Goal: Task Accomplishment & Management: Use online tool/utility

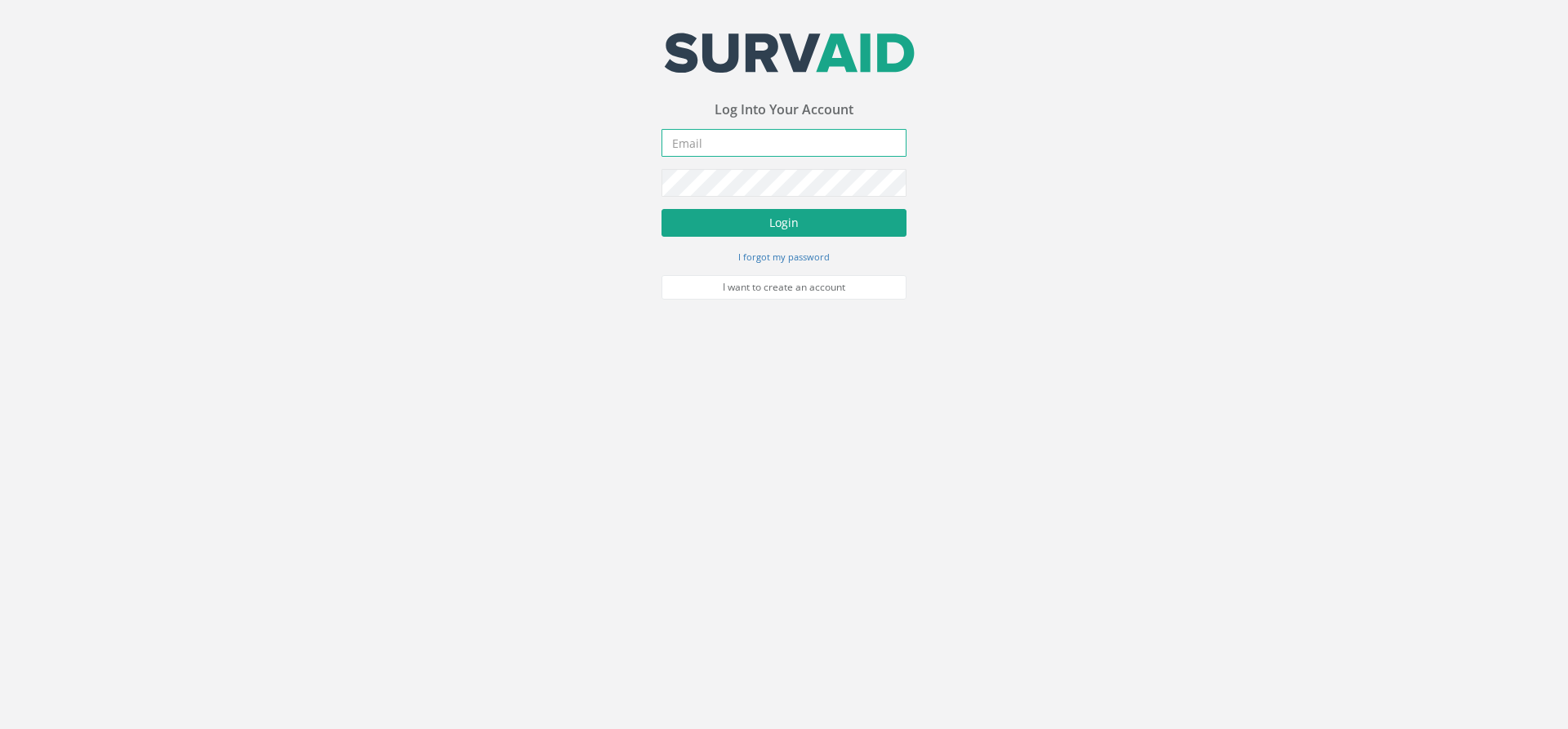
type input "[PERSON_NAME][EMAIL_ADDRESS][PERSON_NAME][DOMAIN_NAME]"
click at [783, 227] on button "Login" at bounding box center [783, 222] width 245 height 28
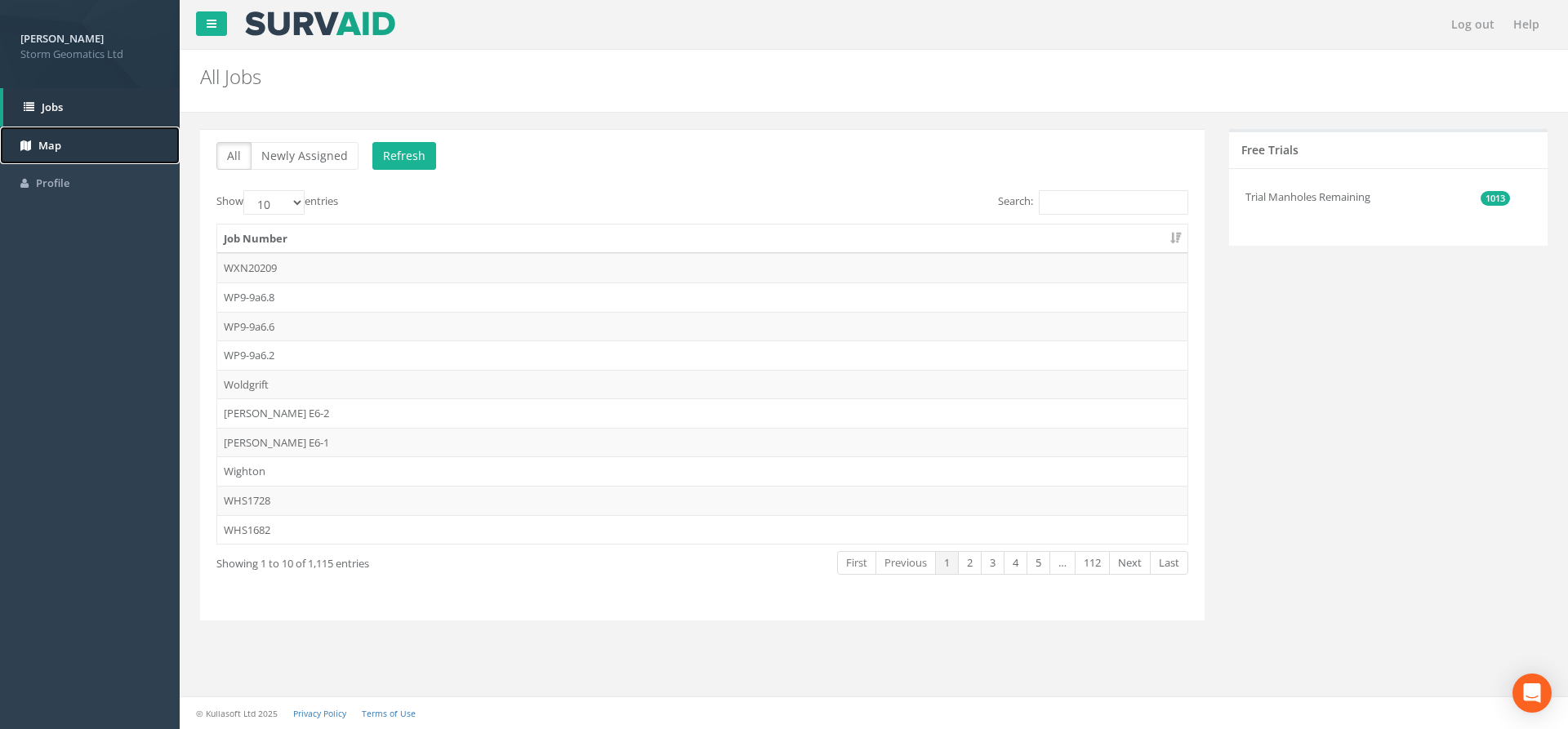
click at [84, 163] on link "Map" at bounding box center [89, 146] width 180 height 38
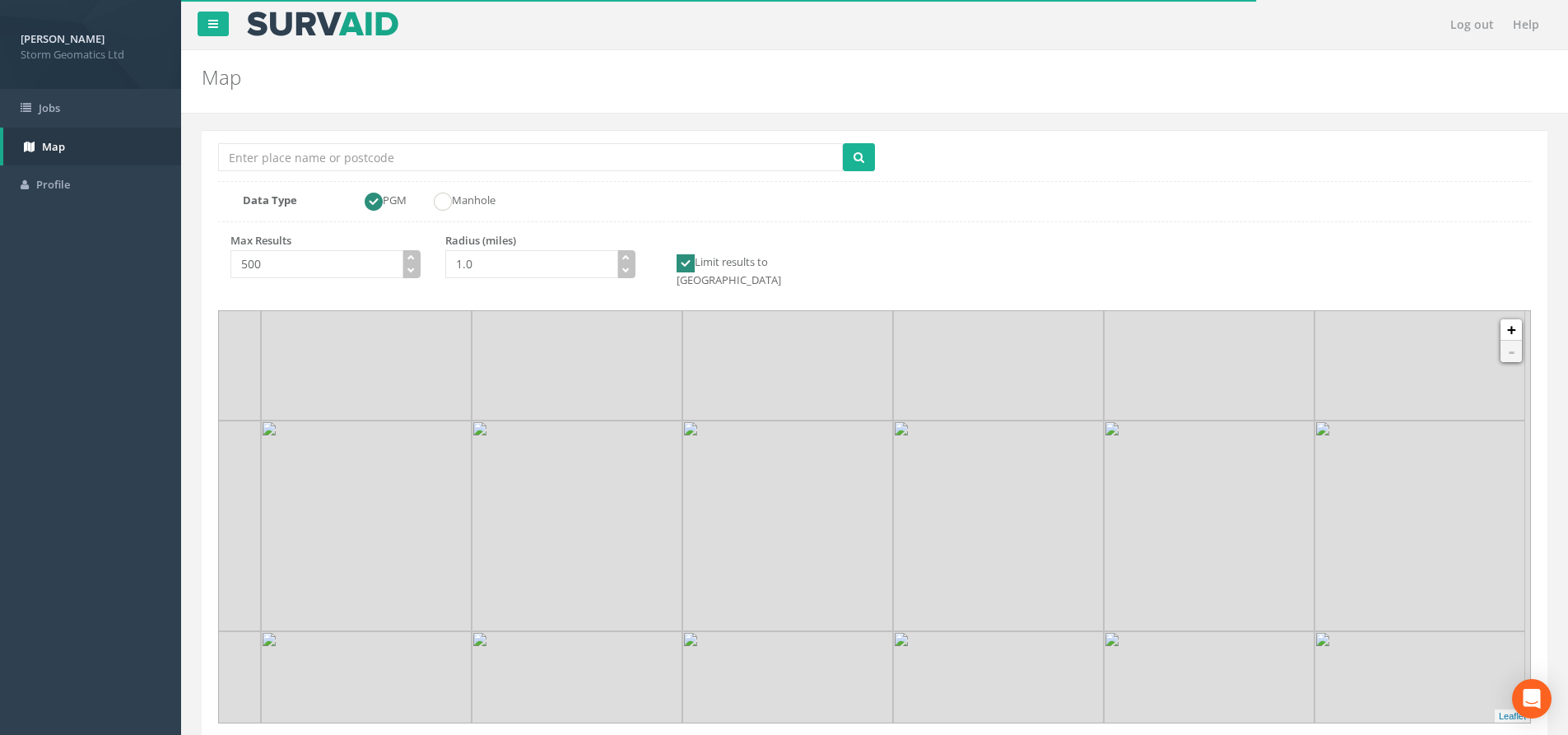
drag, startPoint x: 934, startPoint y: 482, endPoint x: 904, endPoint y: 423, distance: 66.2
click at [904, 423] on img at bounding box center [998, 526] width 210 height 210
click at [1512, 319] on link "+" at bounding box center [1511, 329] width 21 height 21
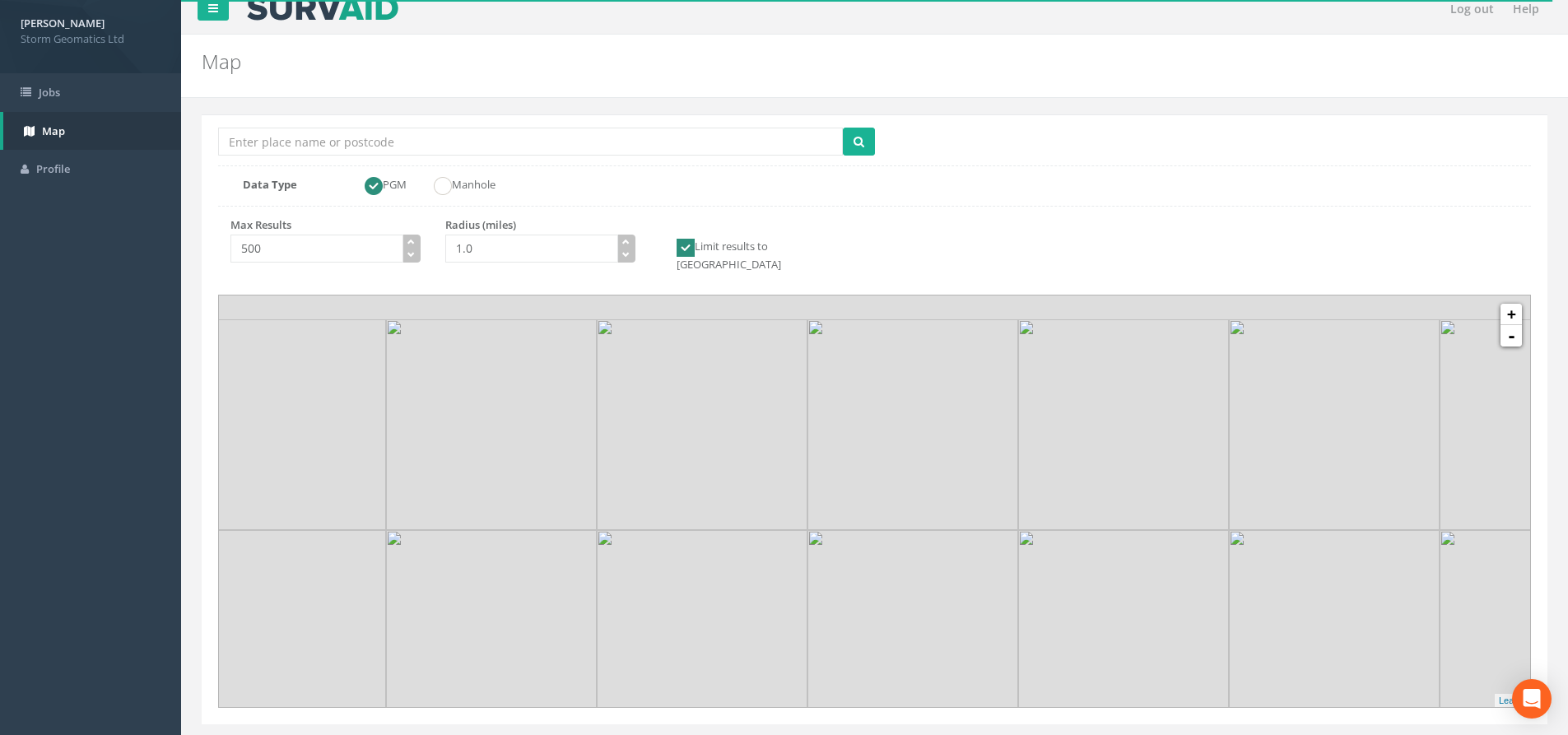
scroll to position [44, 0]
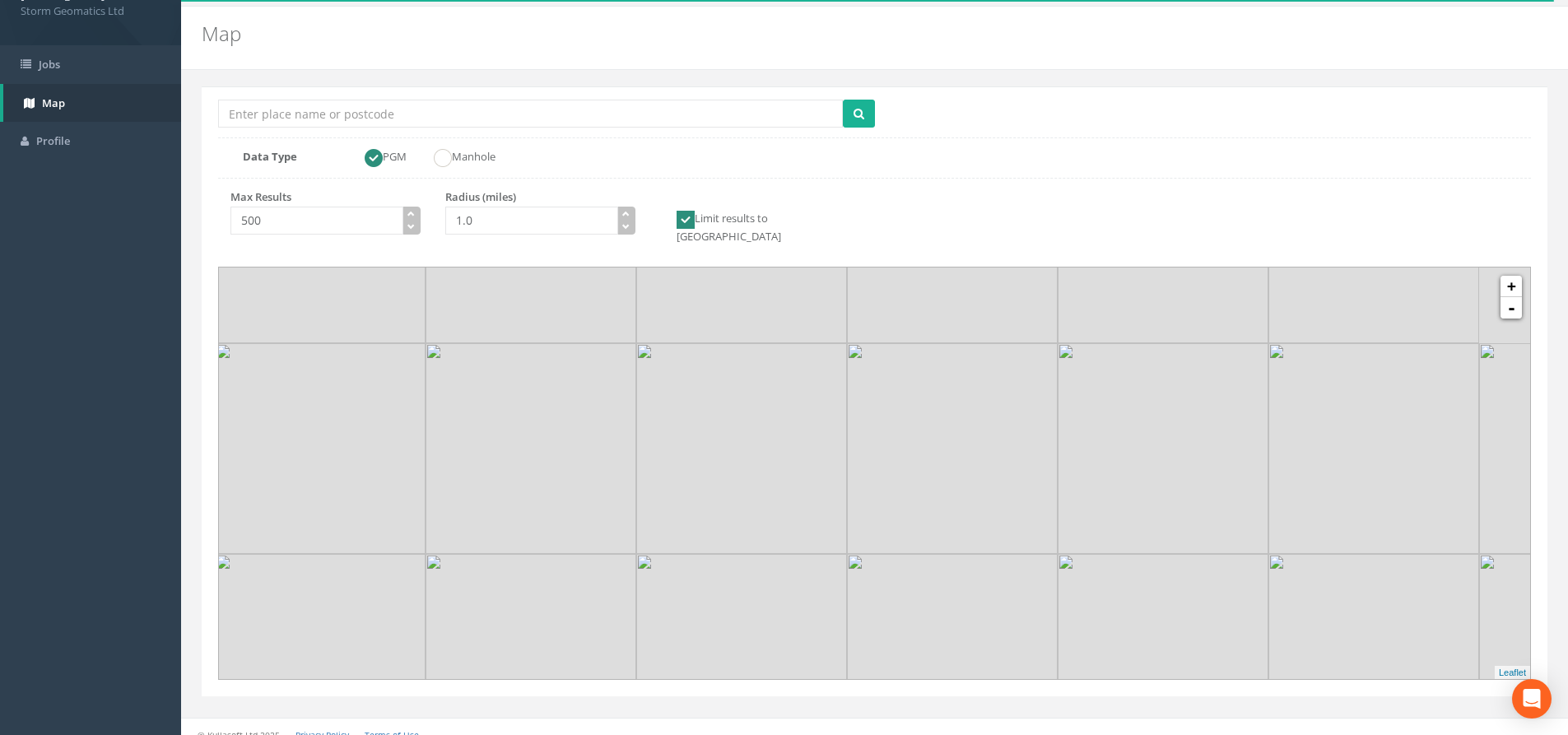
drag, startPoint x: 947, startPoint y: 390, endPoint x: 1075, endPoint y: 532, distance: 191.2
drag, startPoint x: 994, startPoint y: 432, endPoint x: 1015, endPoint y: 455, distance: 31.1
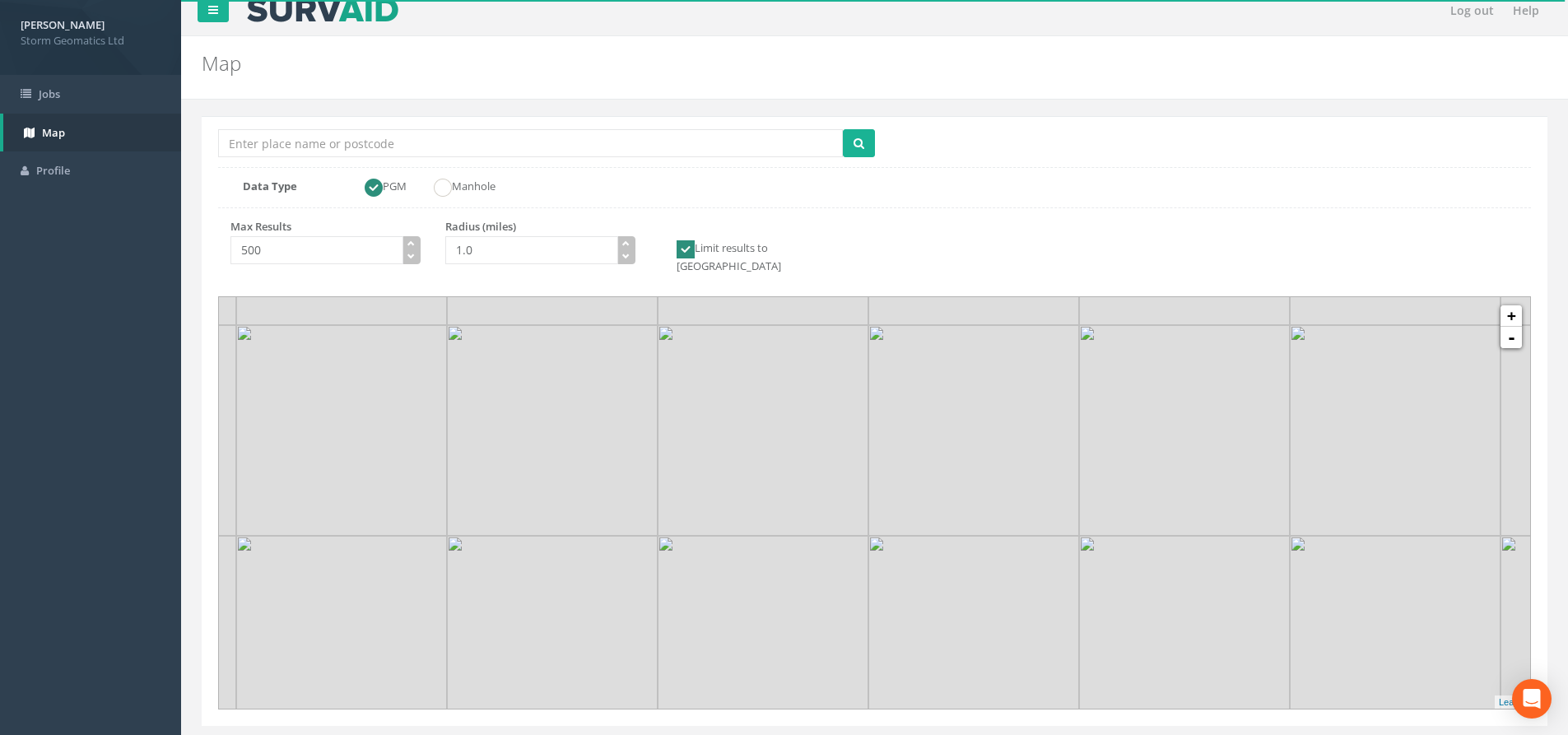
scroll to position [0, 0]
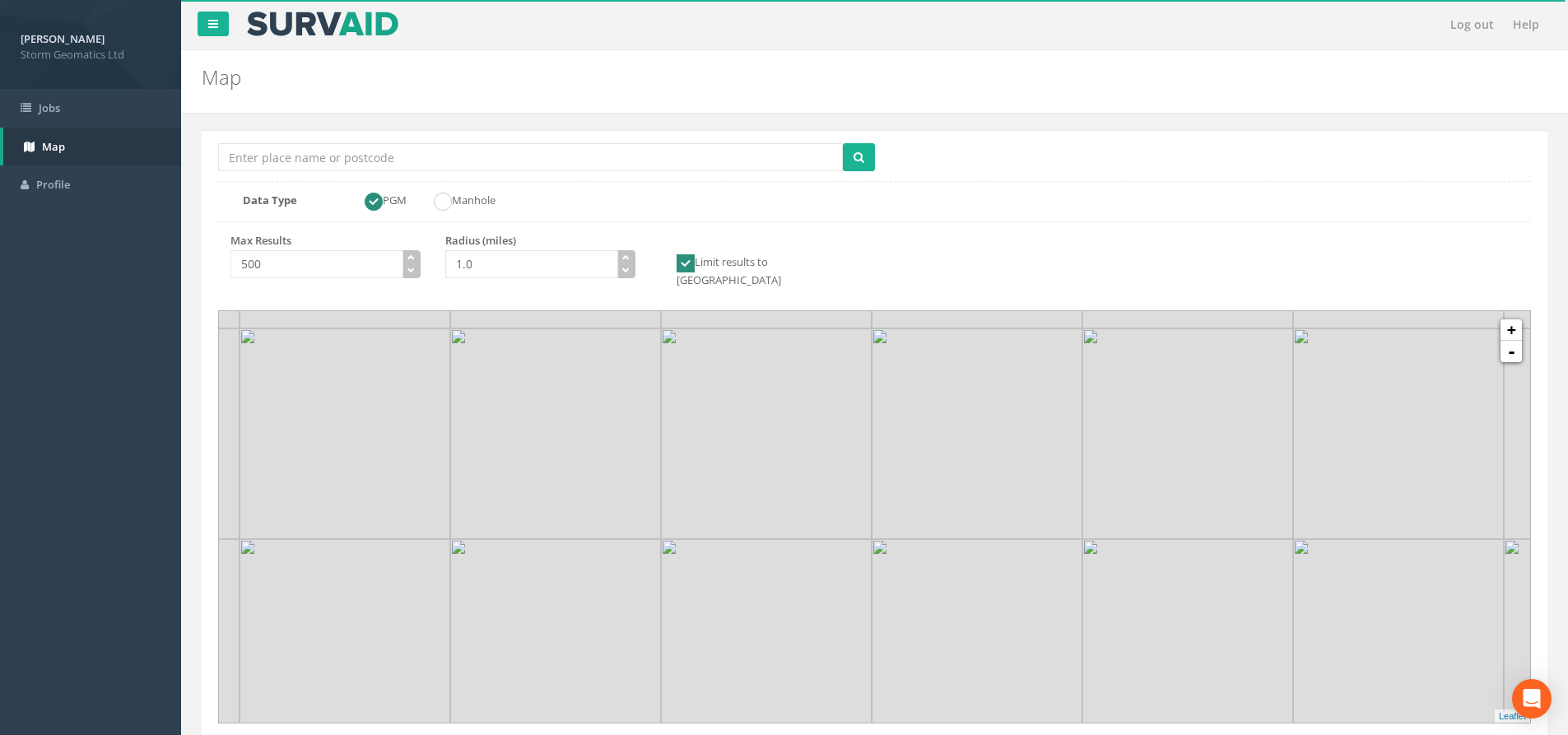
drag, startPoint x: 1029, startPoint y: 519, endPoint x: 1449, endPoint y: 426, distance: 430.2
click at [1517, 341] on link "-" at bounding box center [1511, 351] width 21 height 21
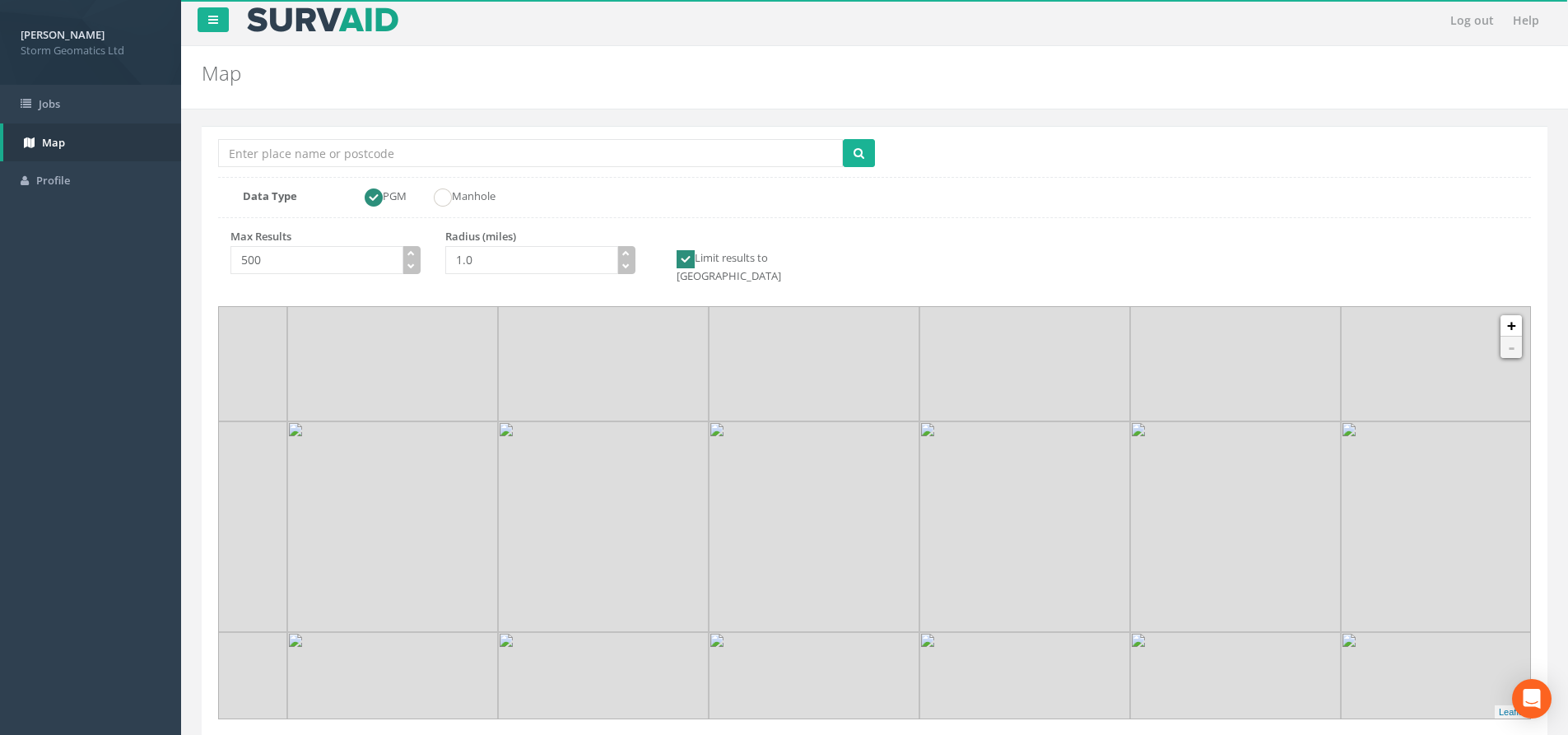
drag, startPoint x: 795, startPoint y: 482, endPoint x: 803, endPoint y: 489, distance: 10.6
click at [86, 100] on link "Jobs" at bounding box center [90, 101] width 181 height 39
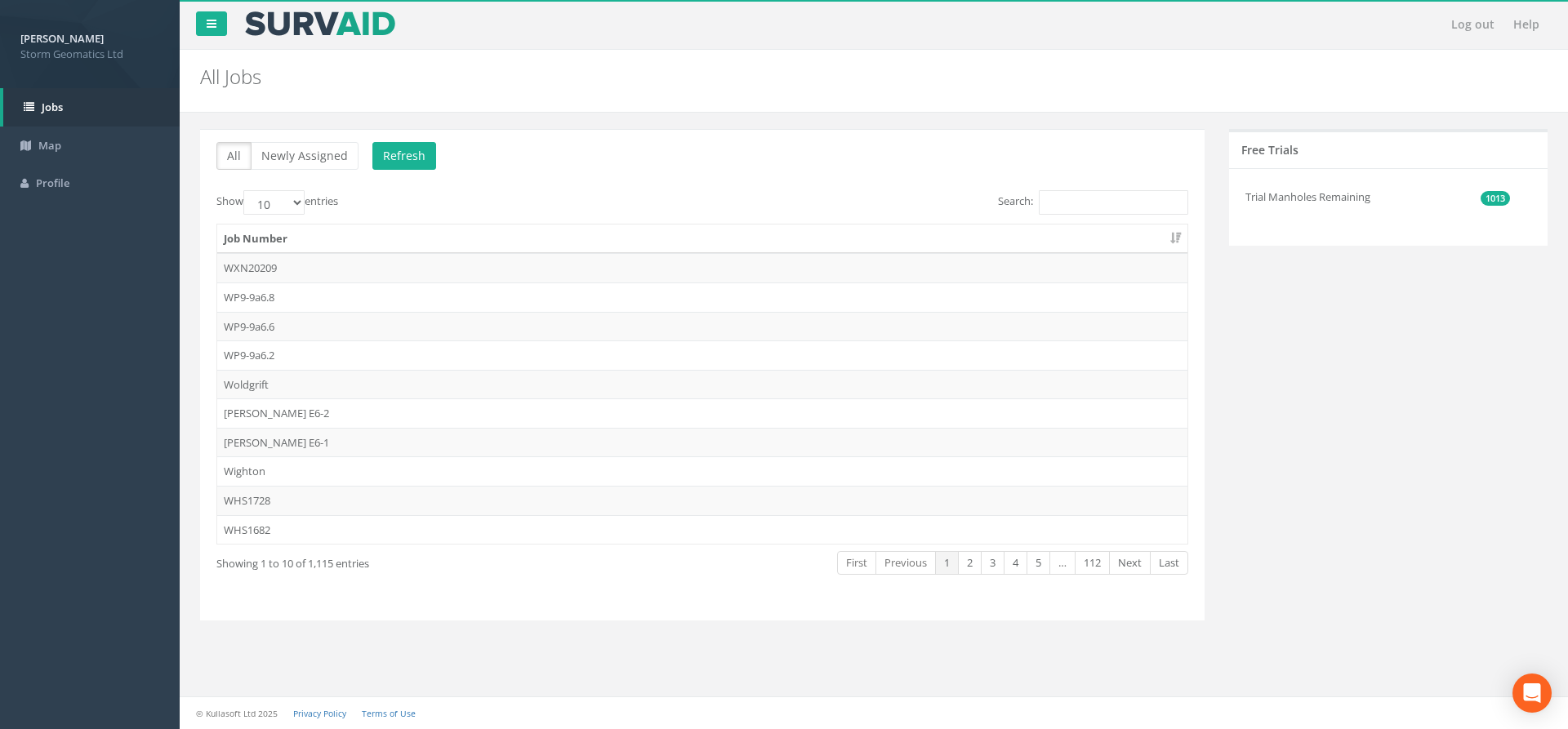
click at [1022, 199] on label "Search:" at bounding box center [1093, 202] width 190 height 24
click at [1039, 199] on input "Search:" at bounding box center [1113, 202] width 149 height 24
click at [1033, 203] on label "Search:" at bounding box center [1093, 202] width 190 height 24
click at [1039, 203] on input "Search:" at bounding box center [1113, 202] width 149 height 24
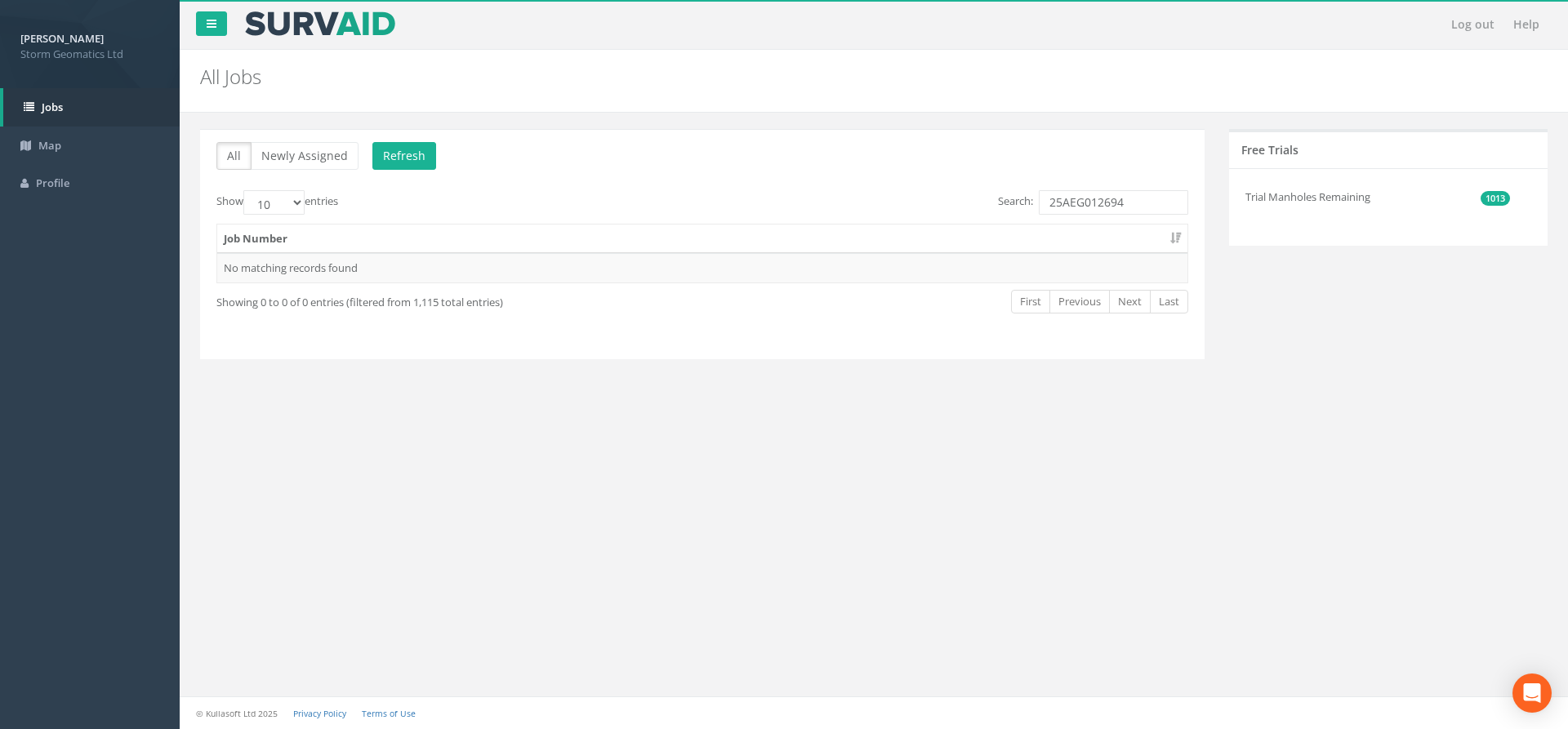
click at [1205, 371] on div "All Newly Assigned Refresh Show 10 25 50 100 entries Search: 25AEG012694 Job Nu…" at bounding box center [702, 255] width 1029 height 251
click at [340, 238] on th "Job Number" at bounding box center [702, 239] width 970 height 29
click at [369, 267] on td "No matching records found" at bounding box center [702, 267] width 970 height 29
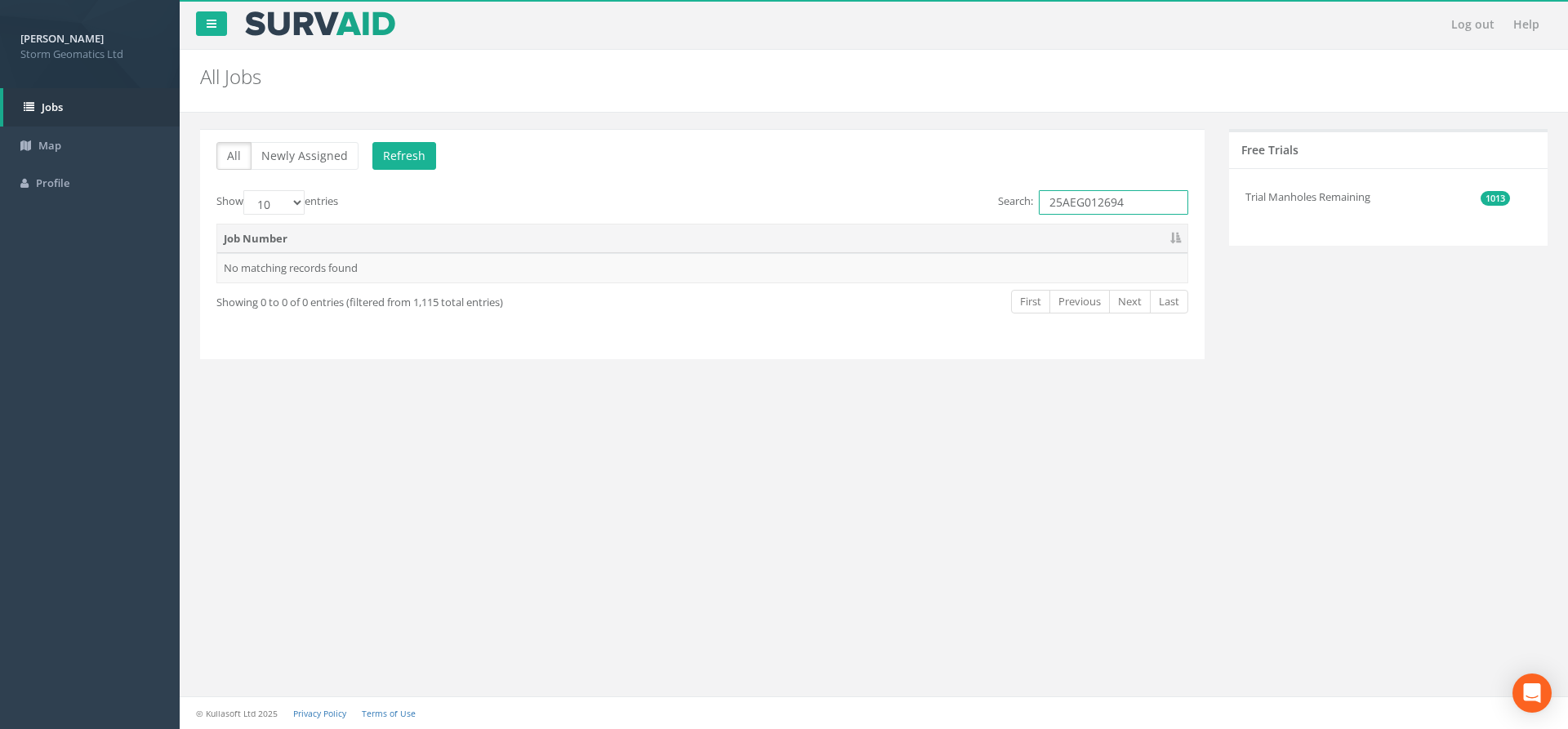
click at [1139, 201] on input "25AEG012694" at bounding box center [1113, 202] width 149 height 24
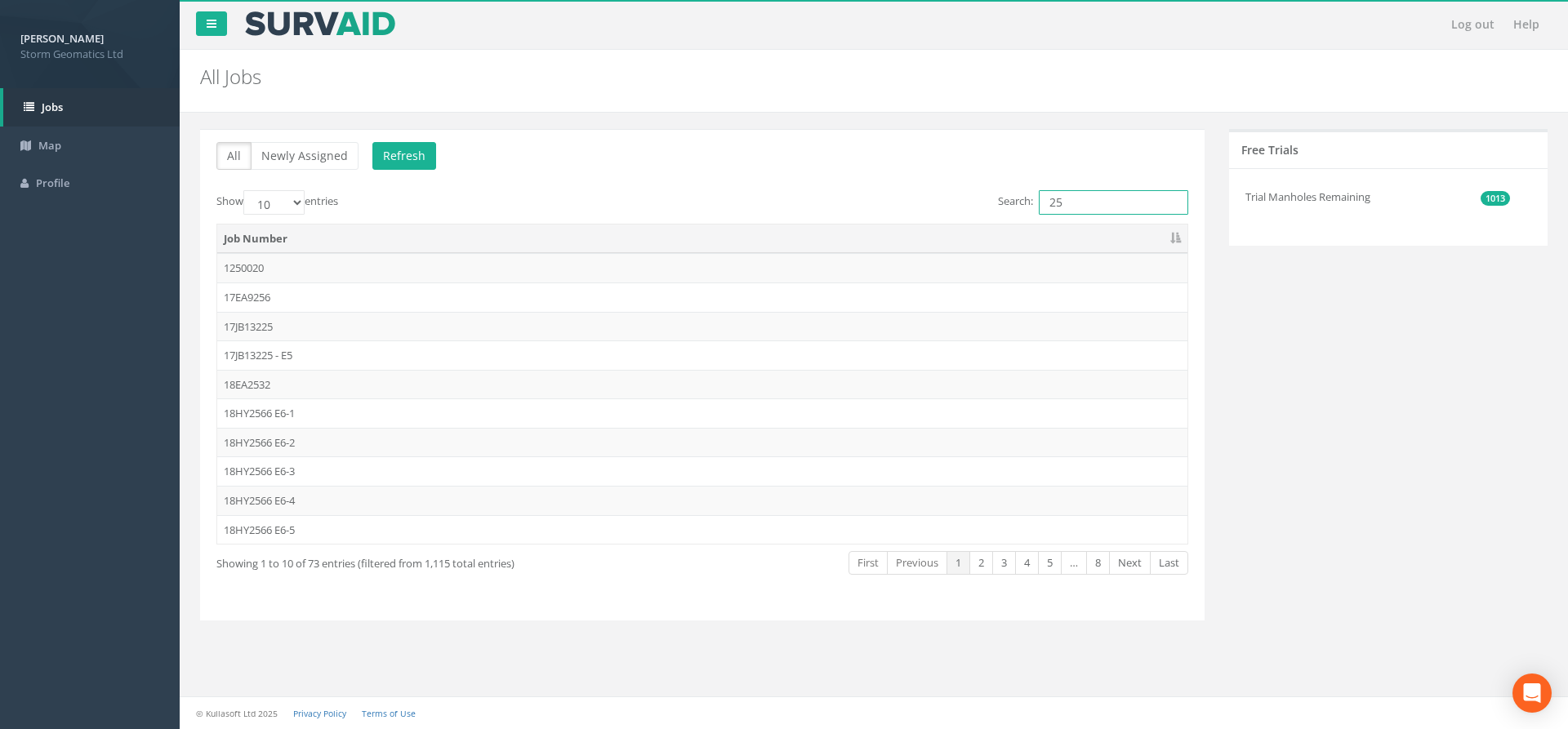
type input "2"
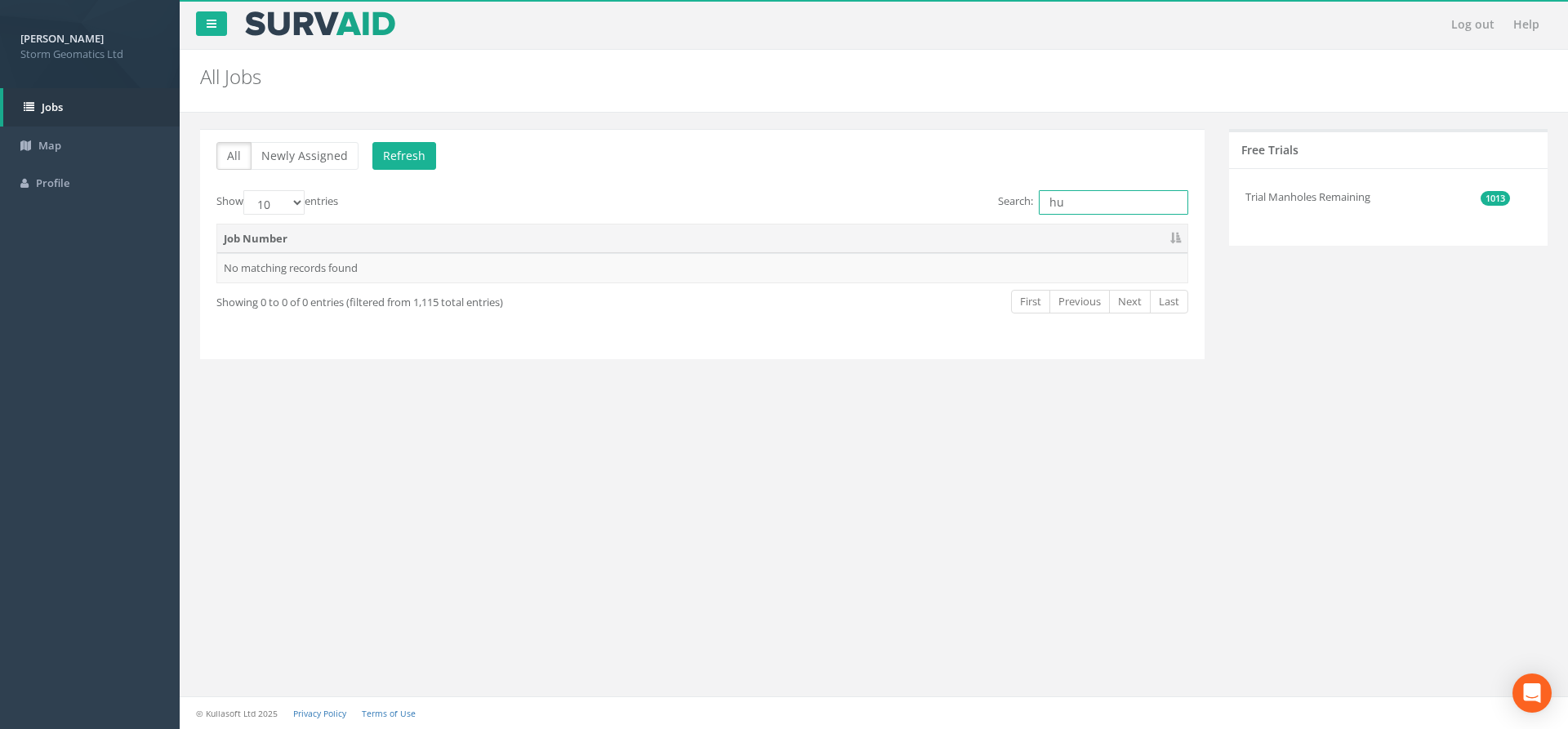
type input "h"
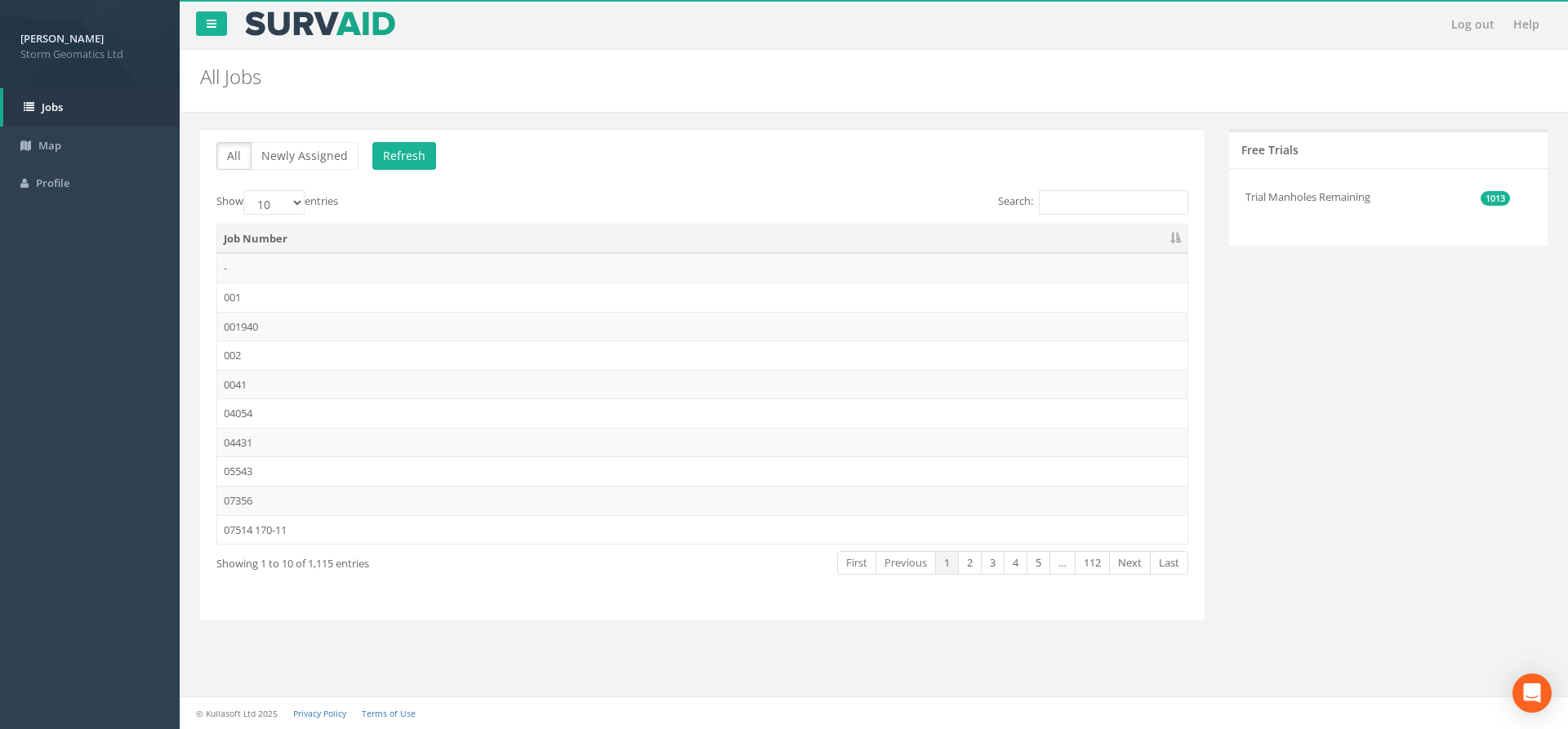
drag, startPoint x: 528, startPoint y: 139, endPoint x: 529, endPoint y: 129, distance: 10.0
click at [529, 131] on div "All Newly Assigned Refresh Show 10 25 50 100 entries Search: Job Number - 001 0…" at bounding box center [702, 375] width 1004 height 492
click at [390, 148] on button "Refresh" at bounding box center [404, 155] width 63 height 28
click at [269, 146] on button "Newly Assigned" at bounding box center [304, 155] width 108 height 28
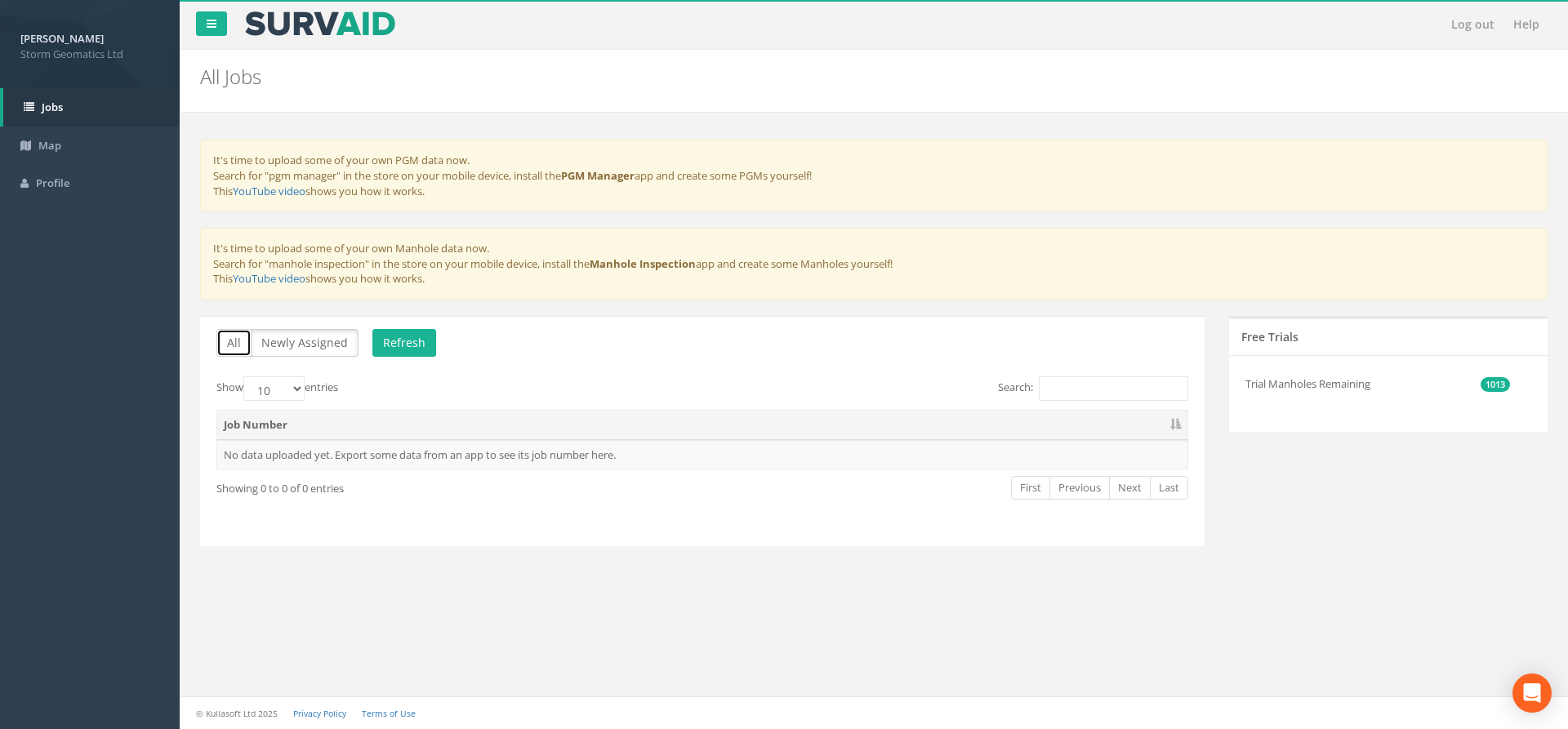
click at [233, 347] on button "All" at bounding box center [234, 342] width 35 height 28
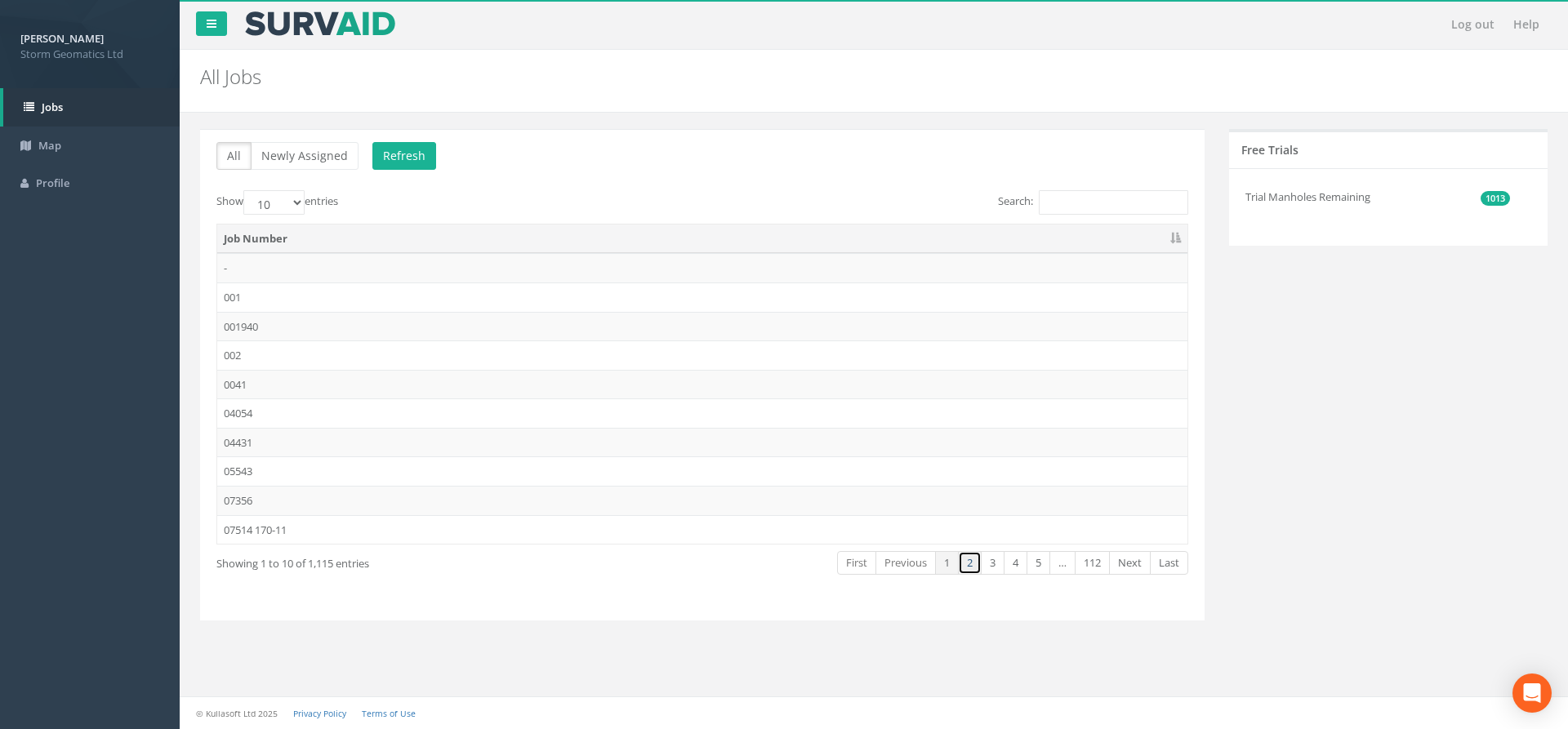
click at [966, 560] on link "2" at bounding box center [969, 563] width 23 height 23
click at [1094, 564] on link "112" at bounding box center [1092, 563] width 35 height 23
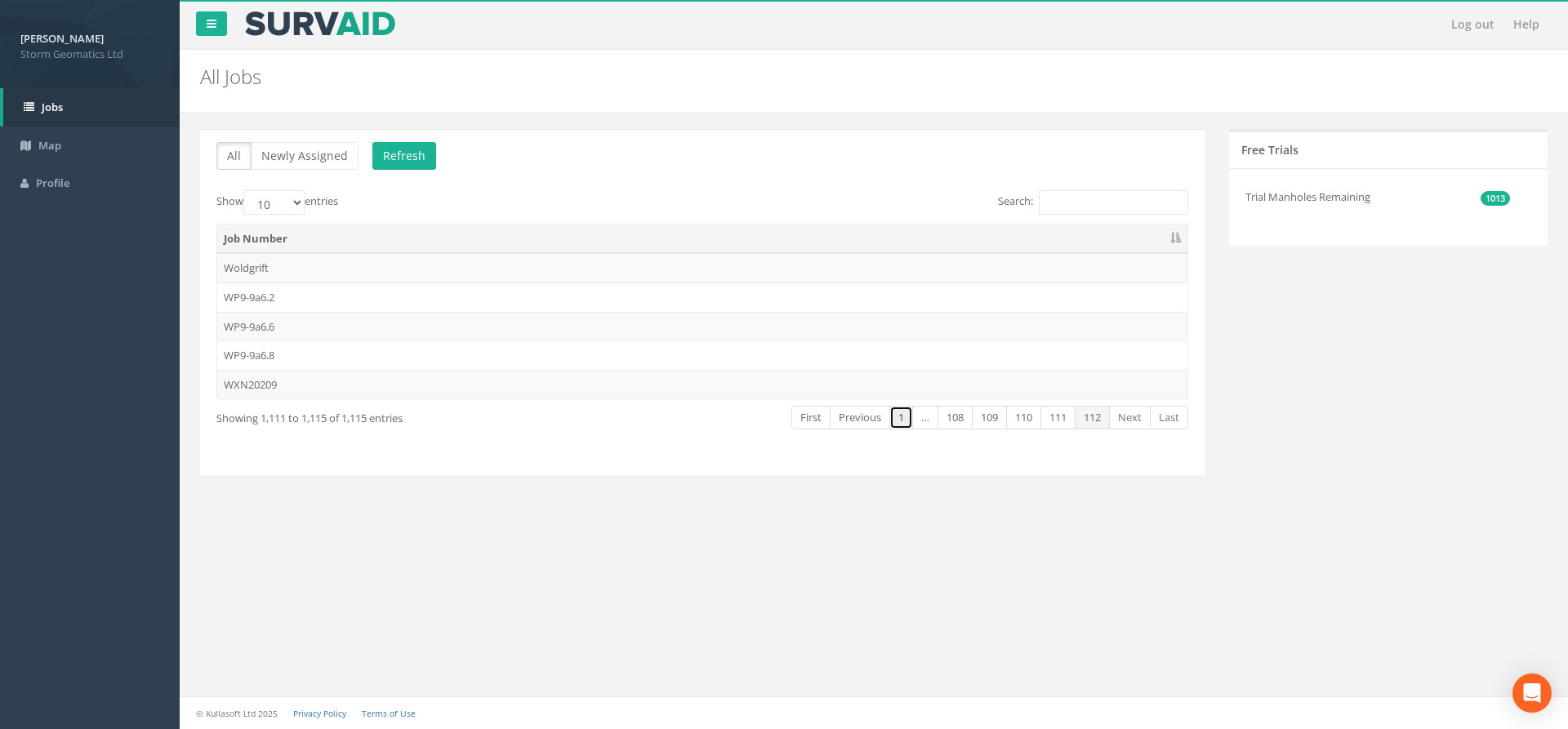
click at [891, 419] on link "1" at bounding box center [901, 418] width 23 height 23
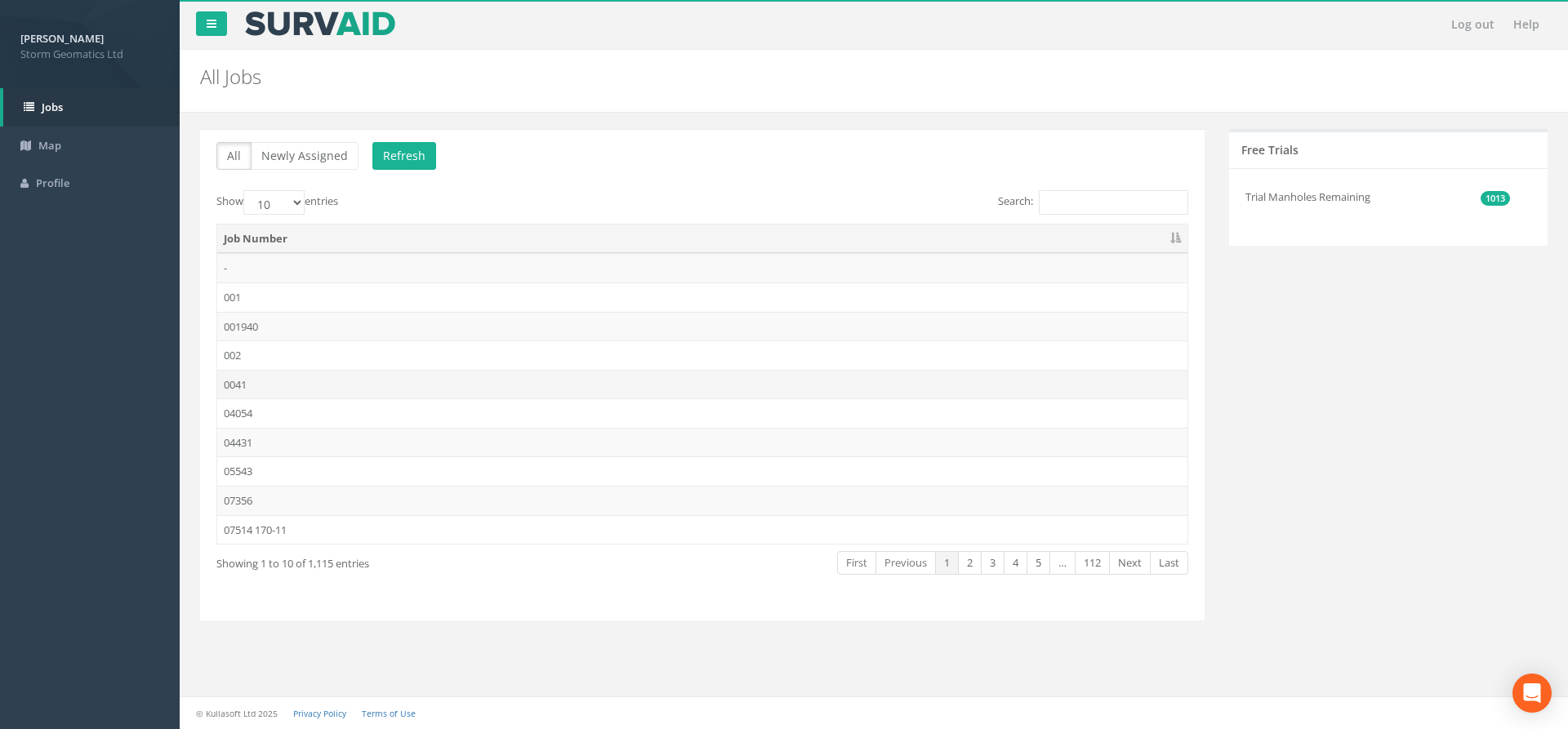
click at [815, 382] on td "0041" at bounding box center [702, 384] width 970 height 29
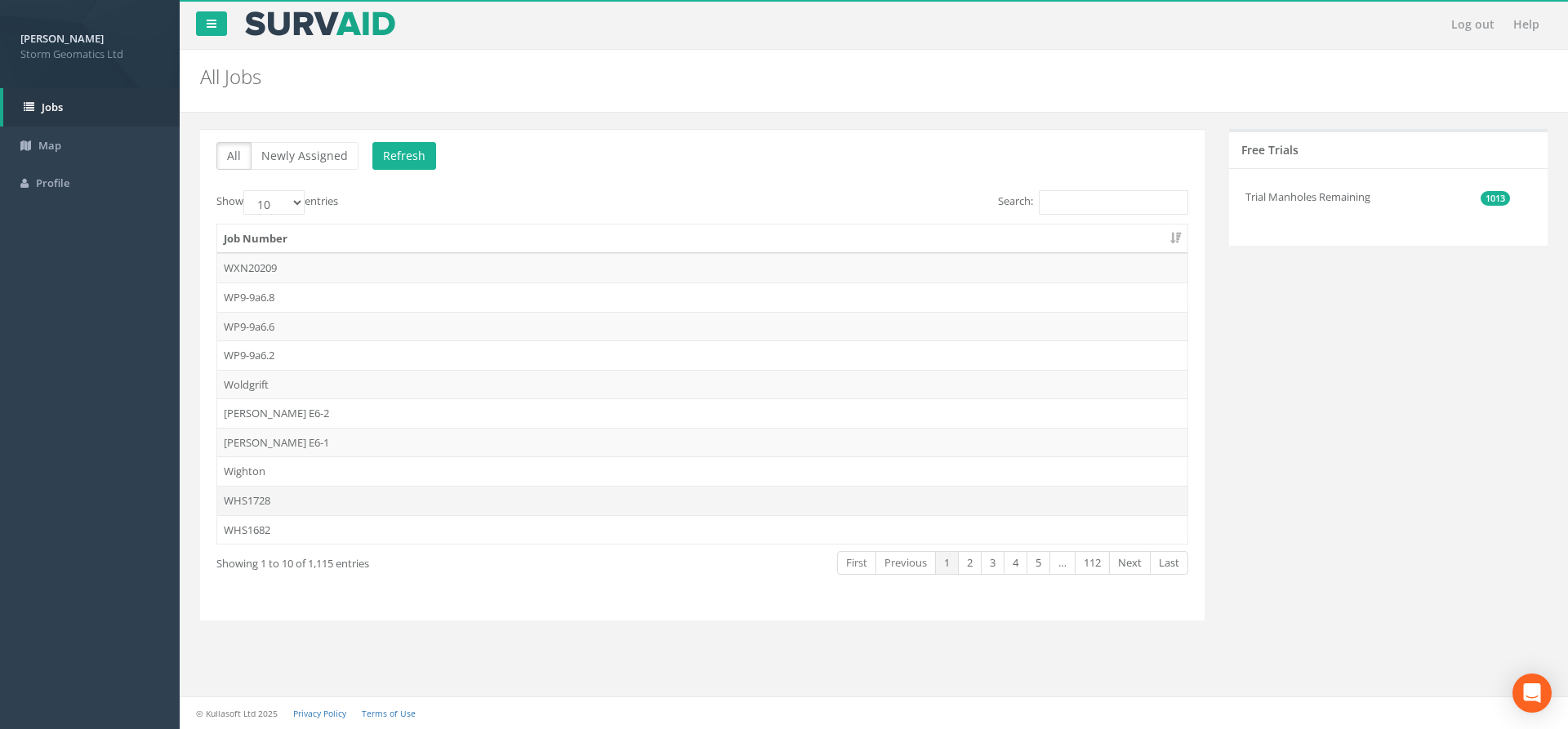
click at [338, 499] on td "WHS1728" at bounding box center [702, 500] width 970 height 29
click at [329, 155] on button "Newly Assigned" at bounding box center [304, 155] width 108 height 28
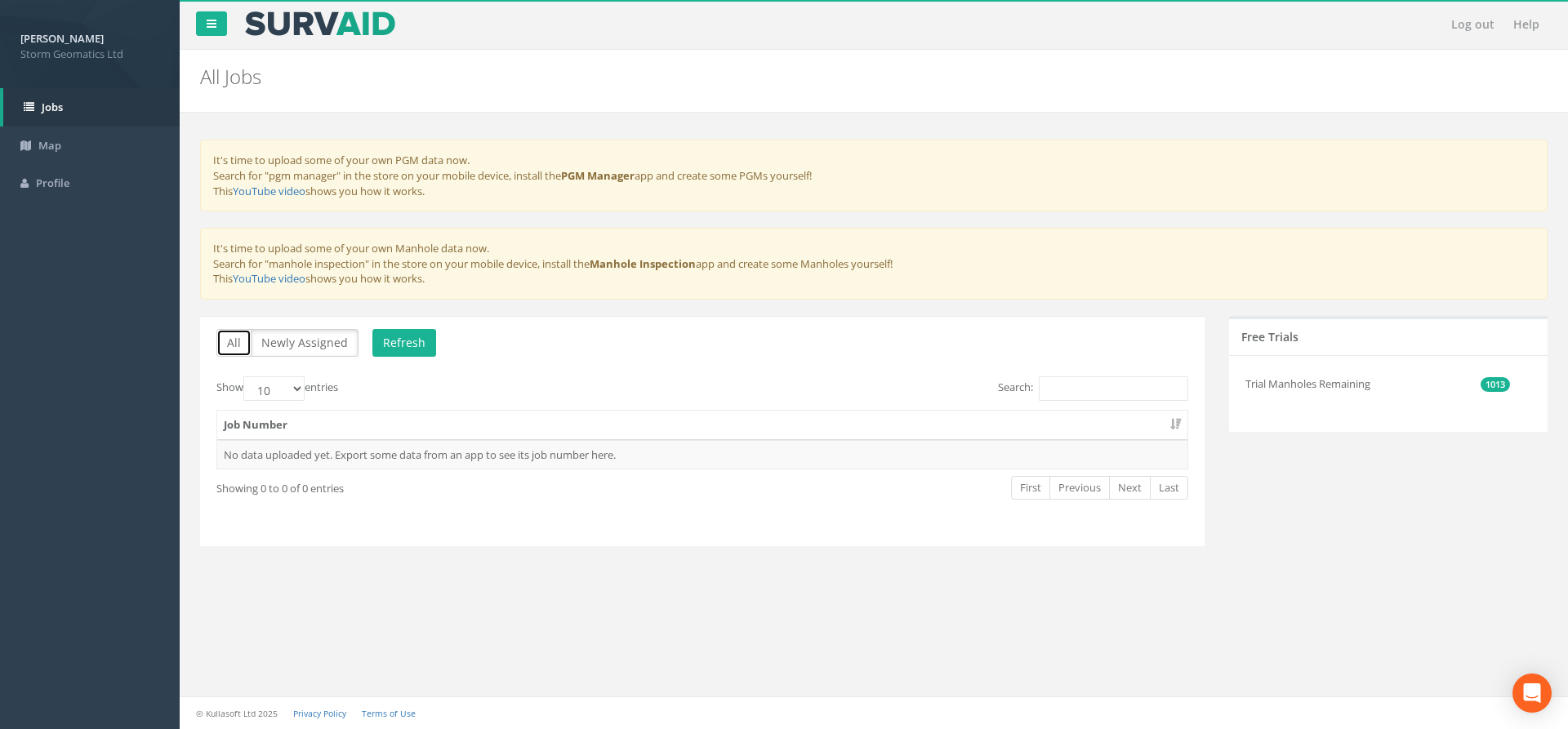
click at [234, 348] on button "All" at bounding box center [234, 342] width 35 height 28
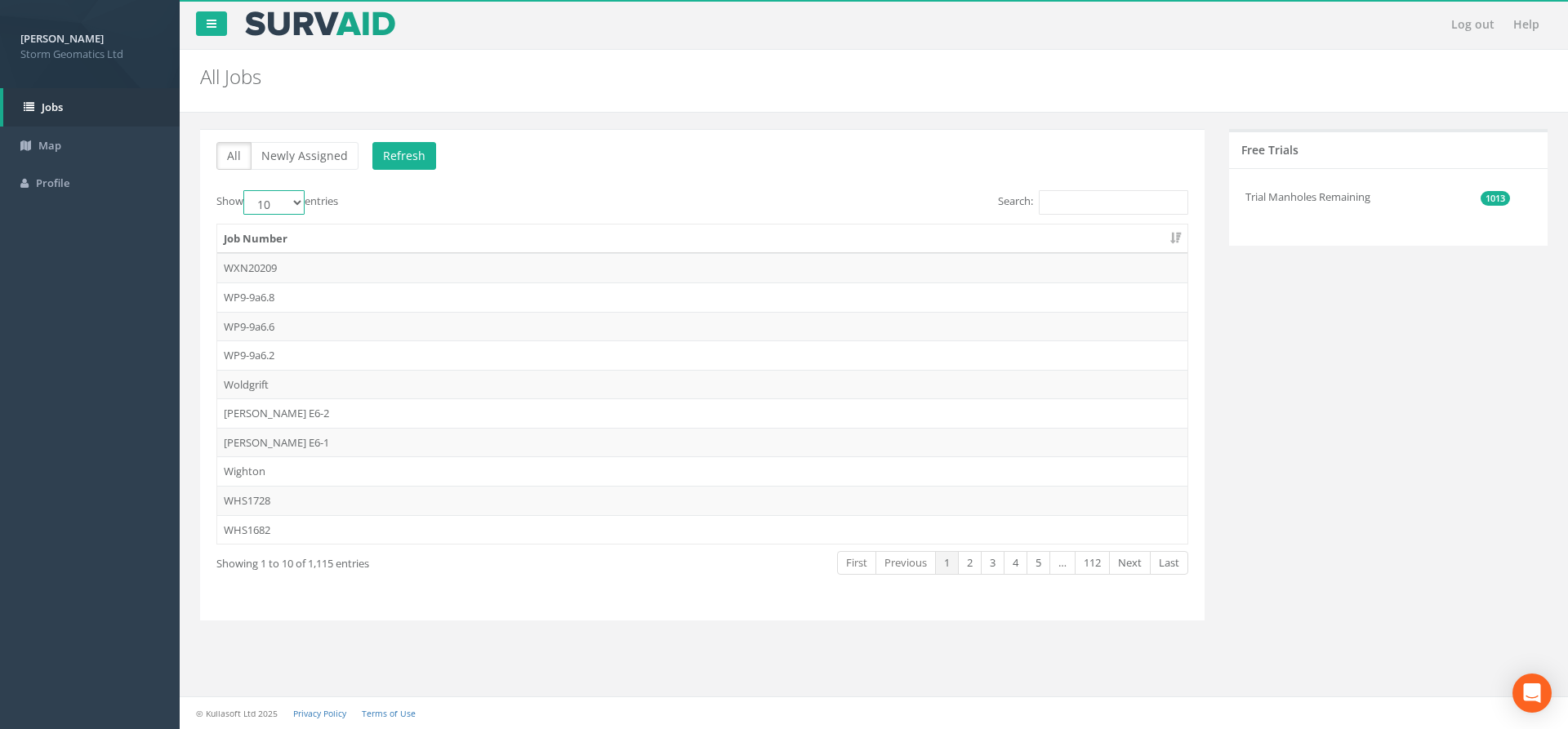
click at [260, 205] on select "10 25 50 100" at bounding box center [273, 202] width 61 height 24
select select "100"
click at [245, 190] on select "10 25 50 100" at bounding box center [273, 202] width 61 height 24
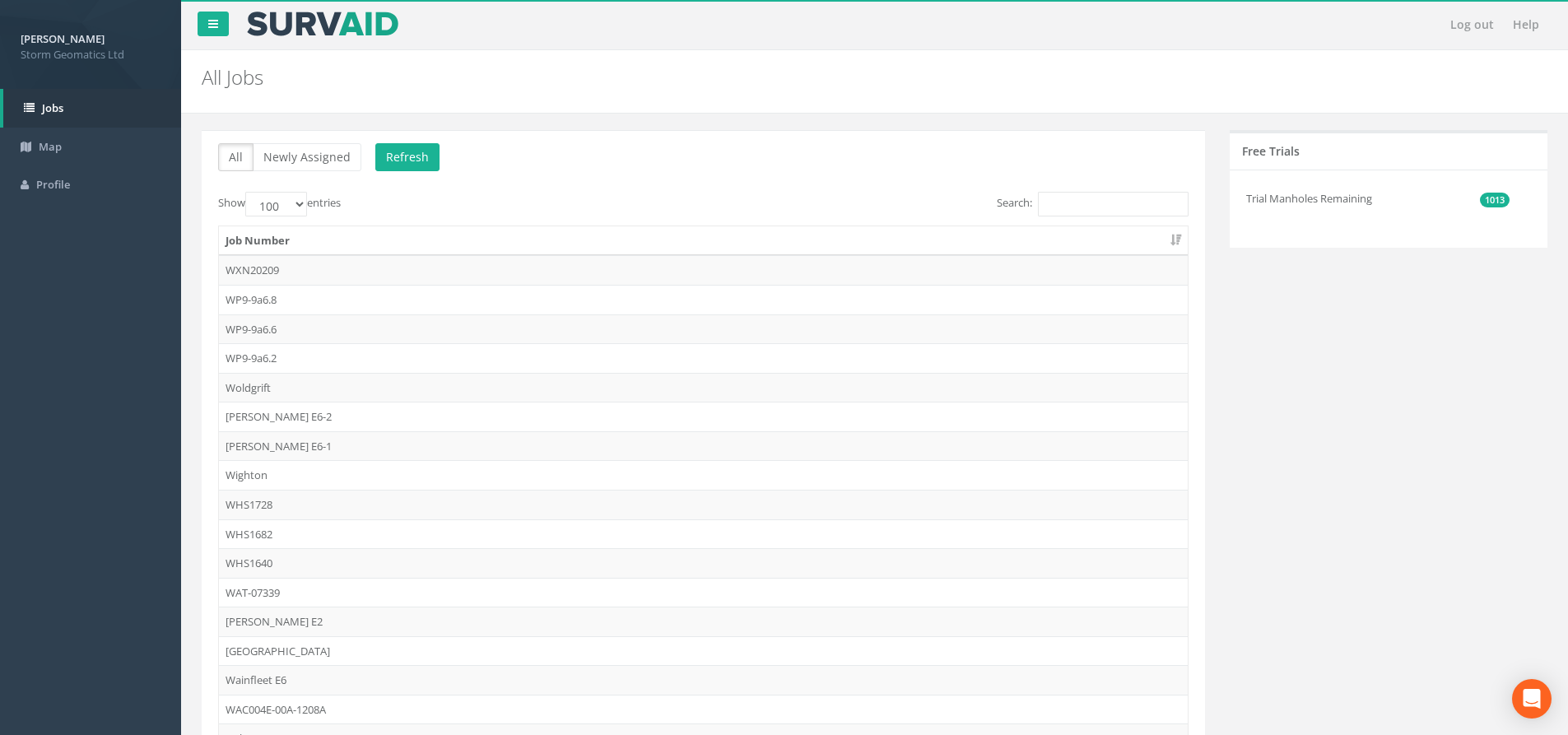
click at [348, 207] on div "Show 10 25 50 100 entries" at bounding box center [454, 206] width 472 height 29
click at [1063, 205] on input "Search:" at bounding box center [1113, 204] width 151 height 24
click at [297, 210] on select "10 25 50 100" at bounding box center [275, 204] width 61 height 24
click at [370, 209] on div "Show 10 25 50 100 entries" at bounding box center [454, 206] width 472 height 29
click at [245, 159] on button "All" at bounding box center [236, 157] width 35 height 28
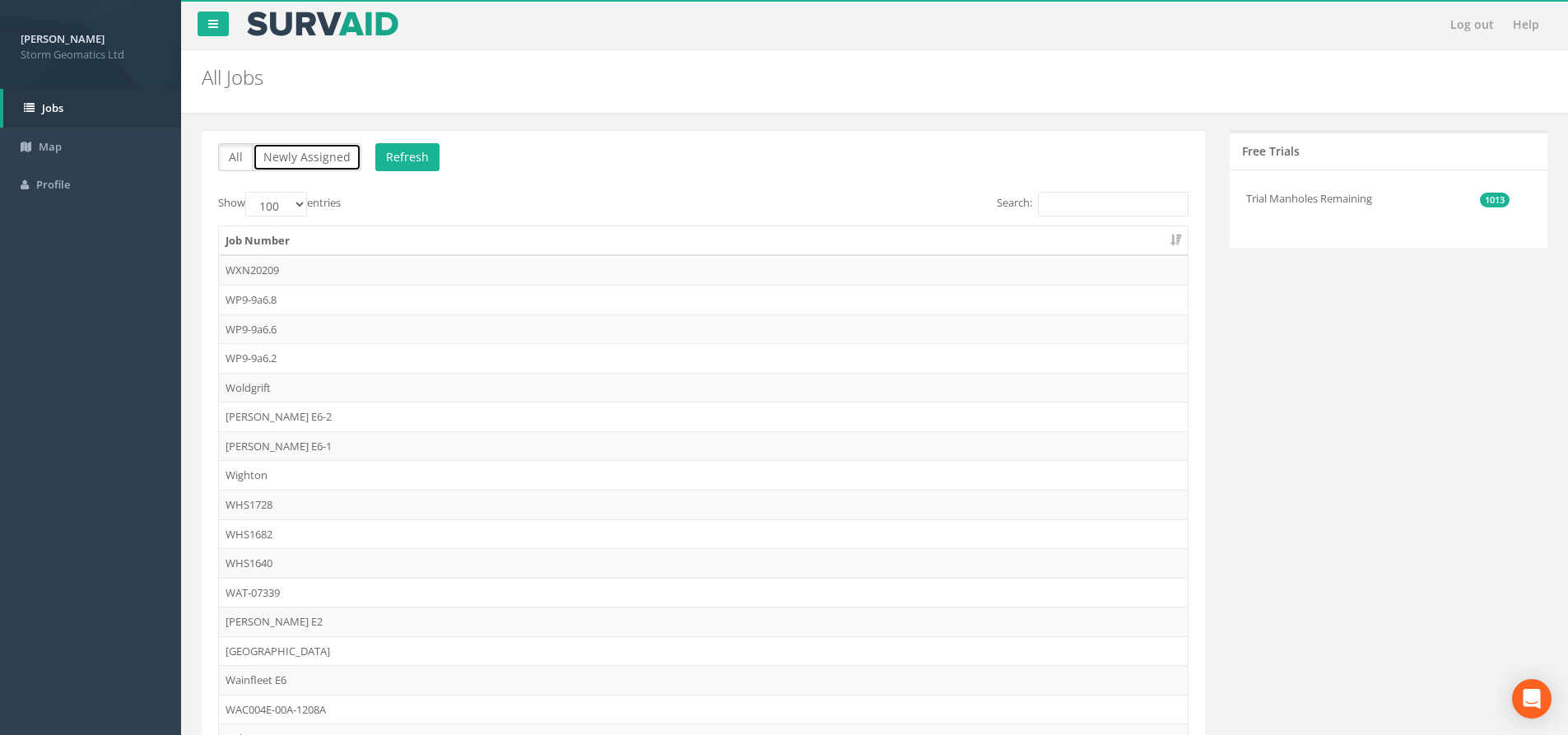
click at [273, 157] on button "Newly Assigned" at bounding box center [306, 157] width 109 height 28
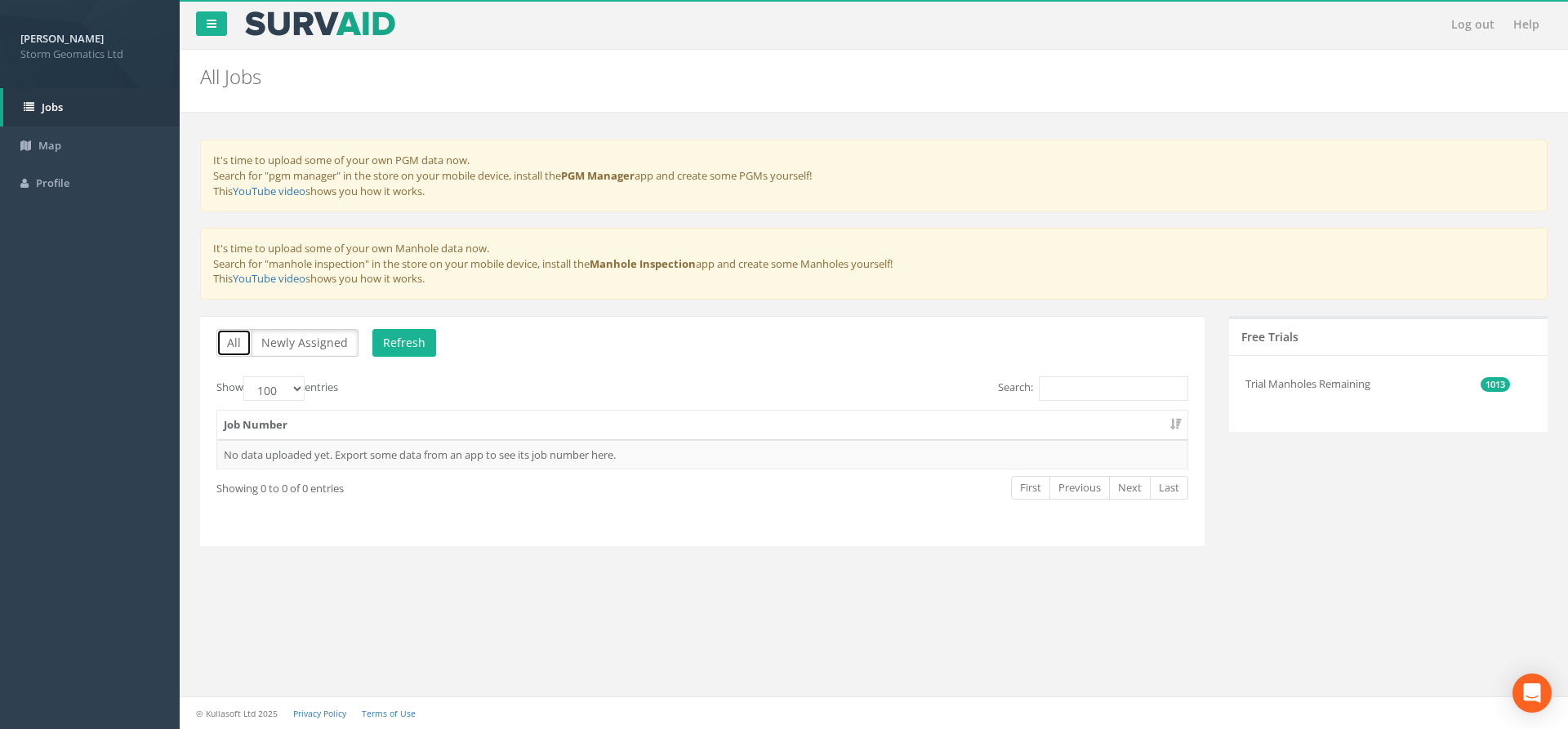
click at [230, 345] on button "All" at bounding box center [234, 342] width 35 height 28
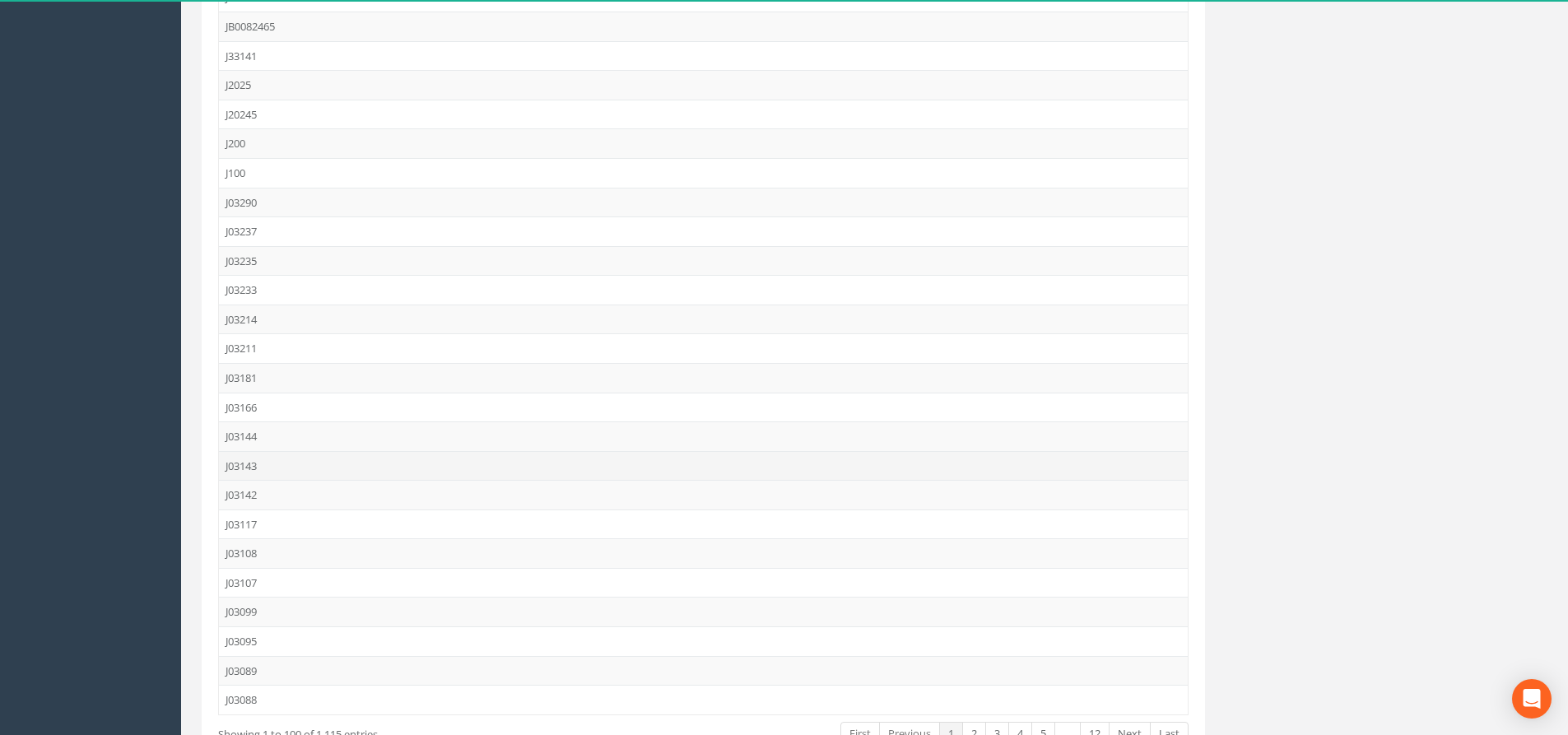
scroll to position [2580, 0]
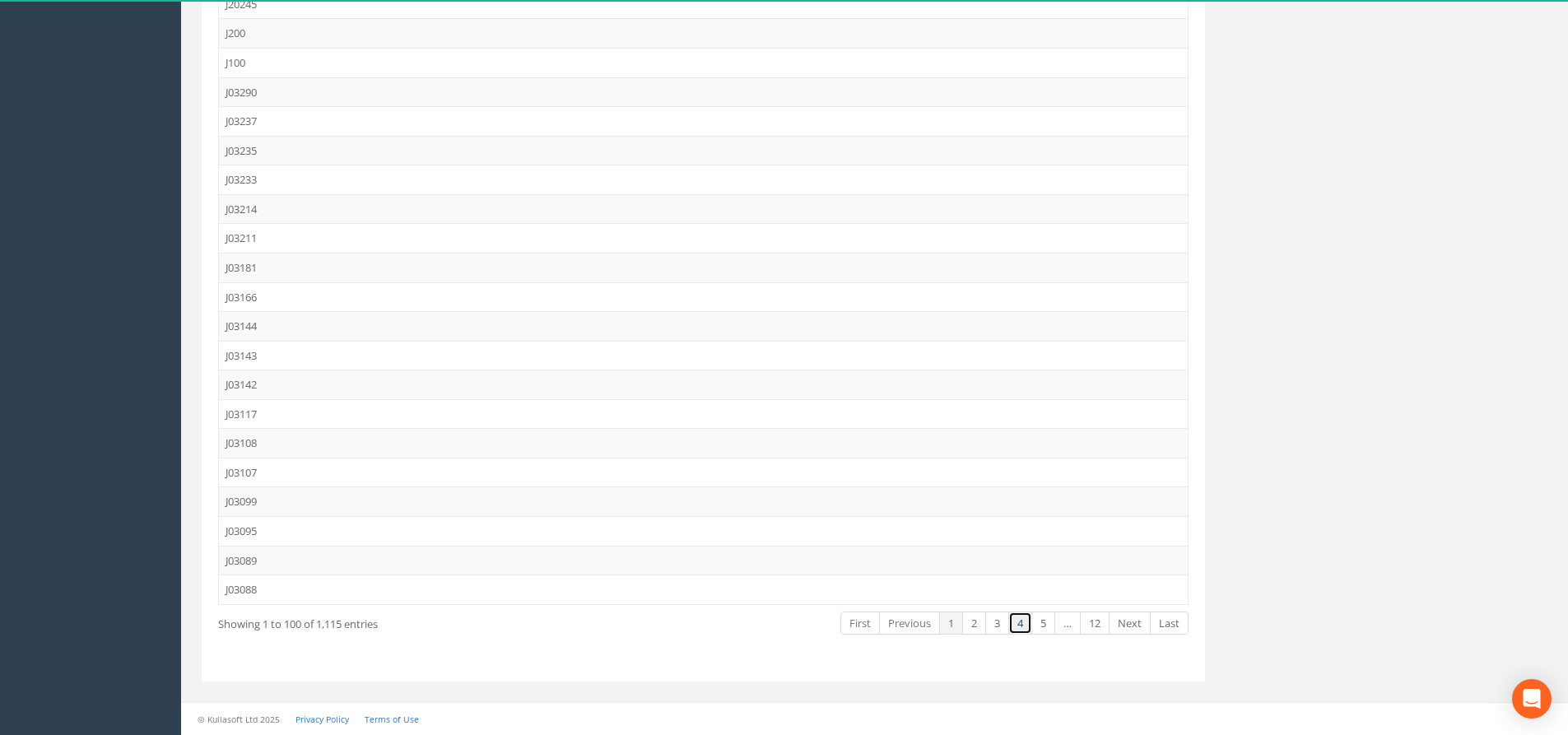
click at [1011, 620] on link "4" at bounding box center [1020, 624] width 24 height 24
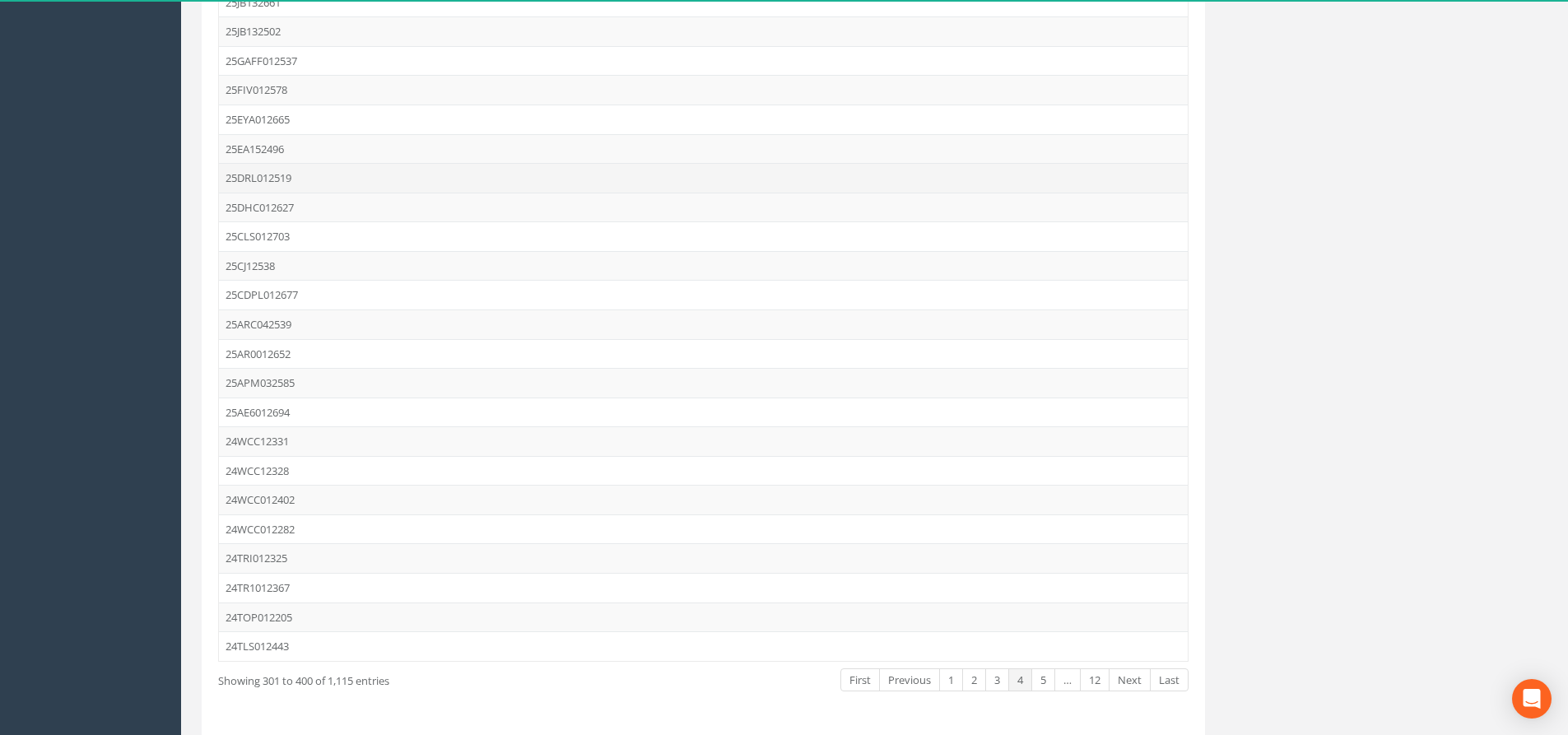
scroll to position [2553, 0]
click at [281, 376] on td "25AE6012694" at bounding box center [703, 382] width 969 height 29
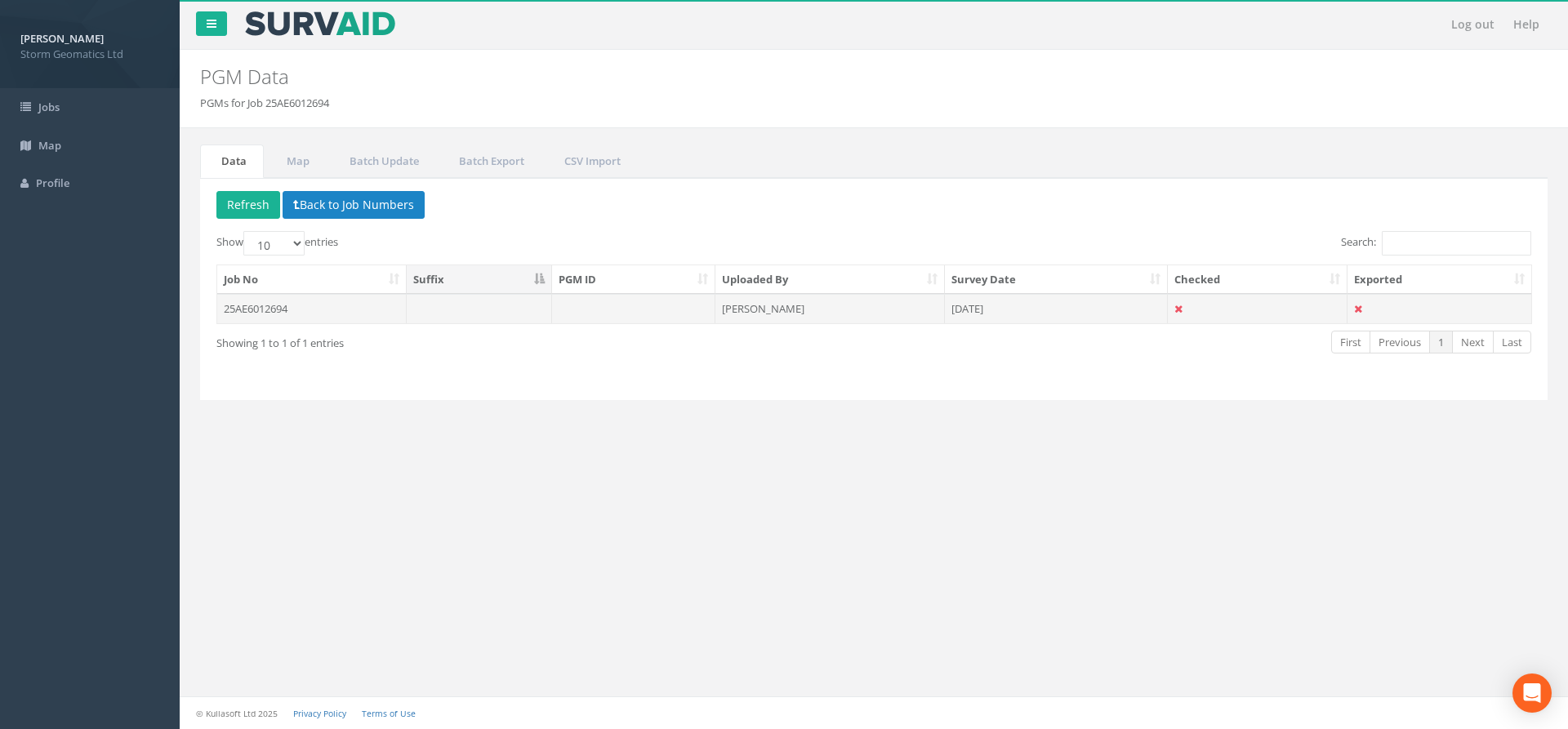
click at [918, 305] on td "[PERSON_NAME]" at bounding box center [830, 308] width 230 height 29
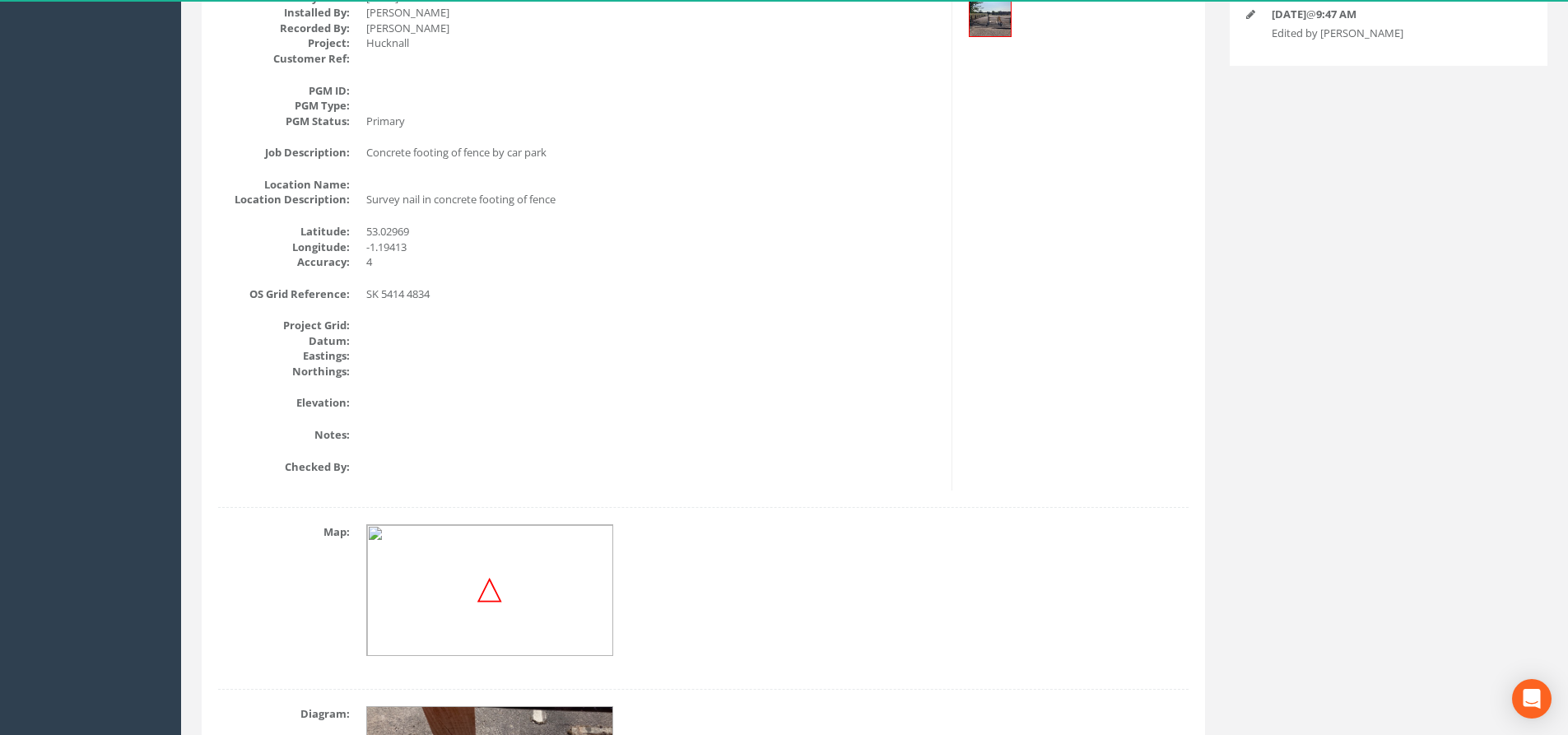
scroll to position [225, 0]
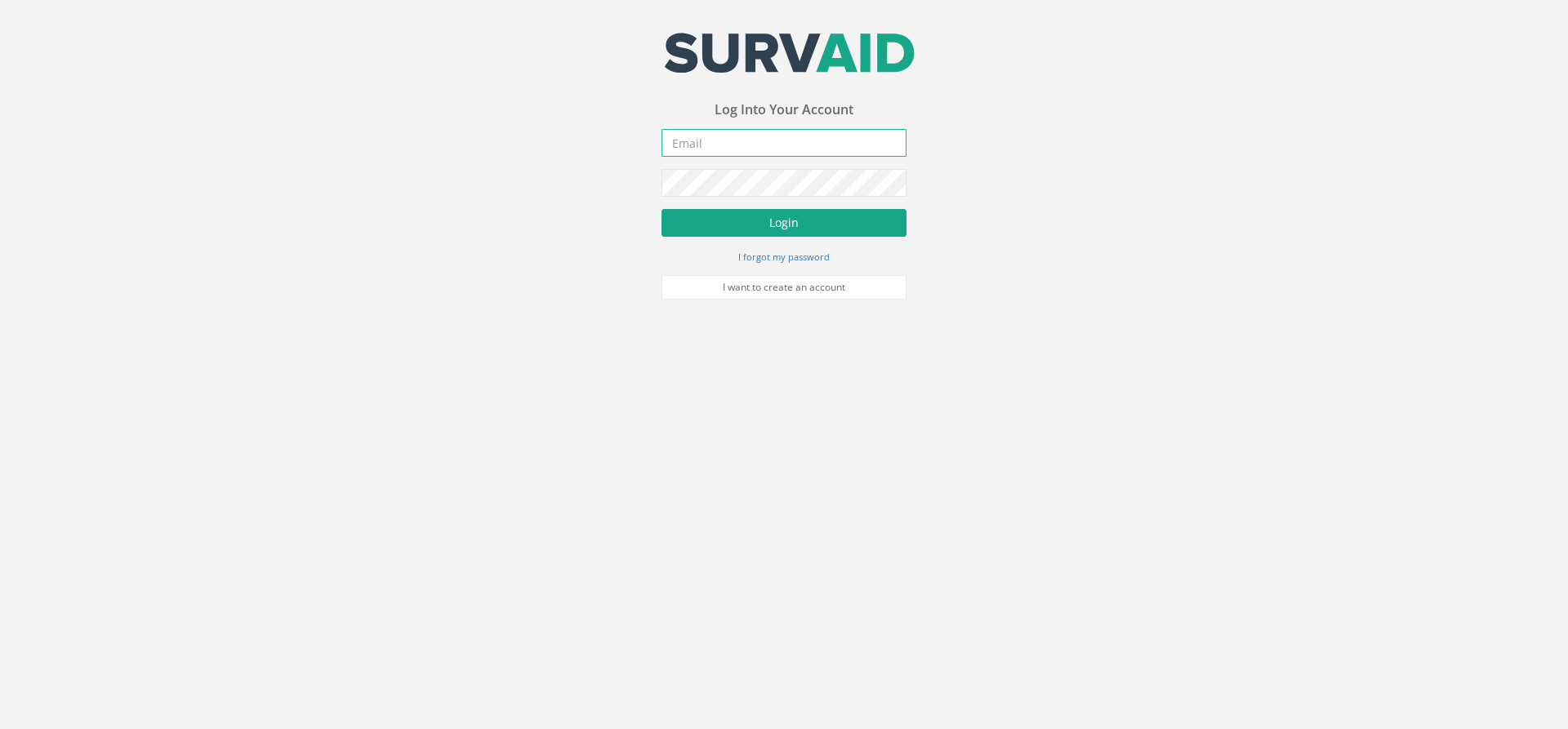
type input "[PERSON_NAME][EMAIL_ADDRESS][PERSON_NAME][DOMAIN_NAME]"
click at [751, 223] on button "Login" at bounding box center [783, 222] width 245 height 28
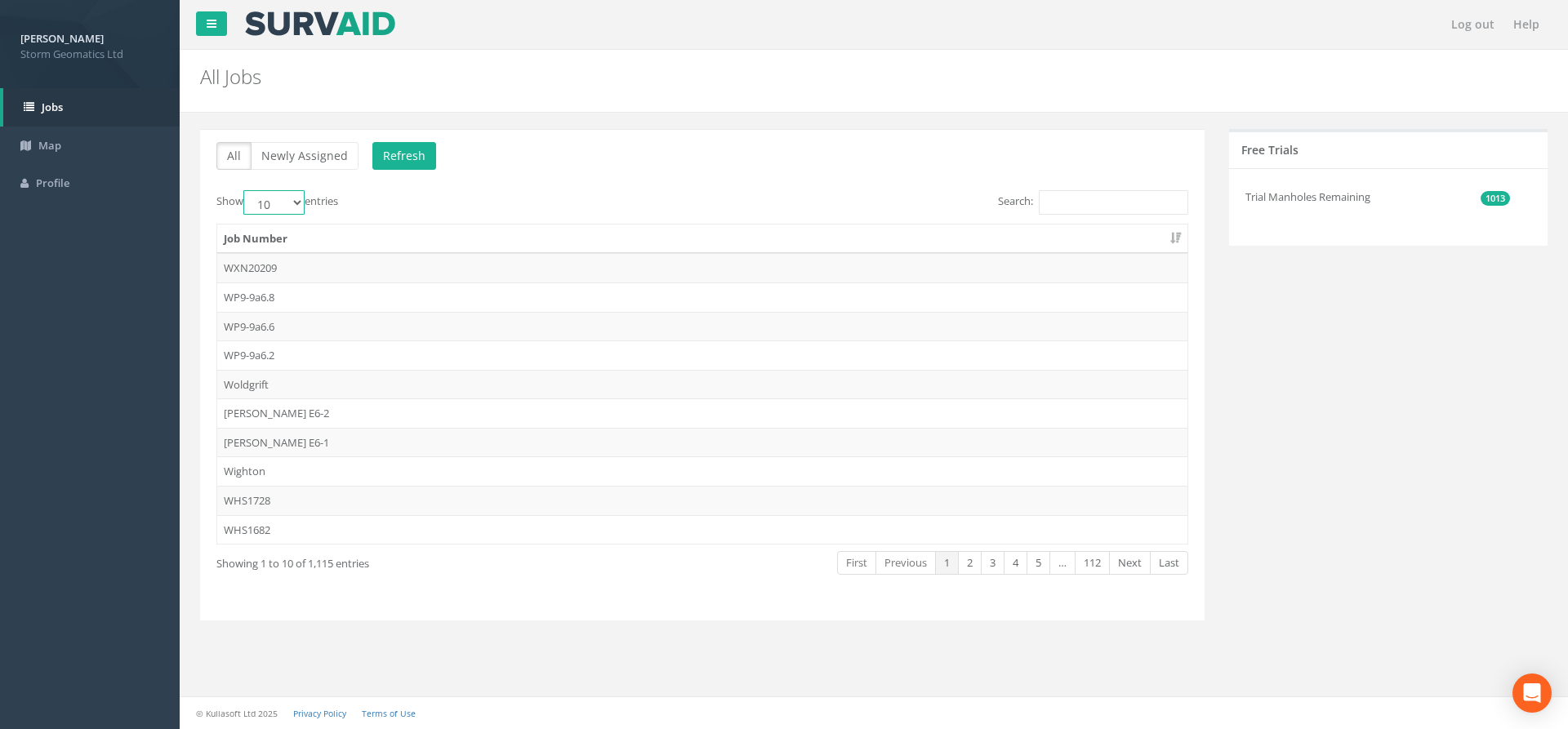
click at [280, 202] on select "10 25 50 100" at bounding box center [273, 202] width 61 height 24
select select "100"
click at [245, 190] on select "10 25 50 100" at bounding box center [273, 202] width 61 height 24
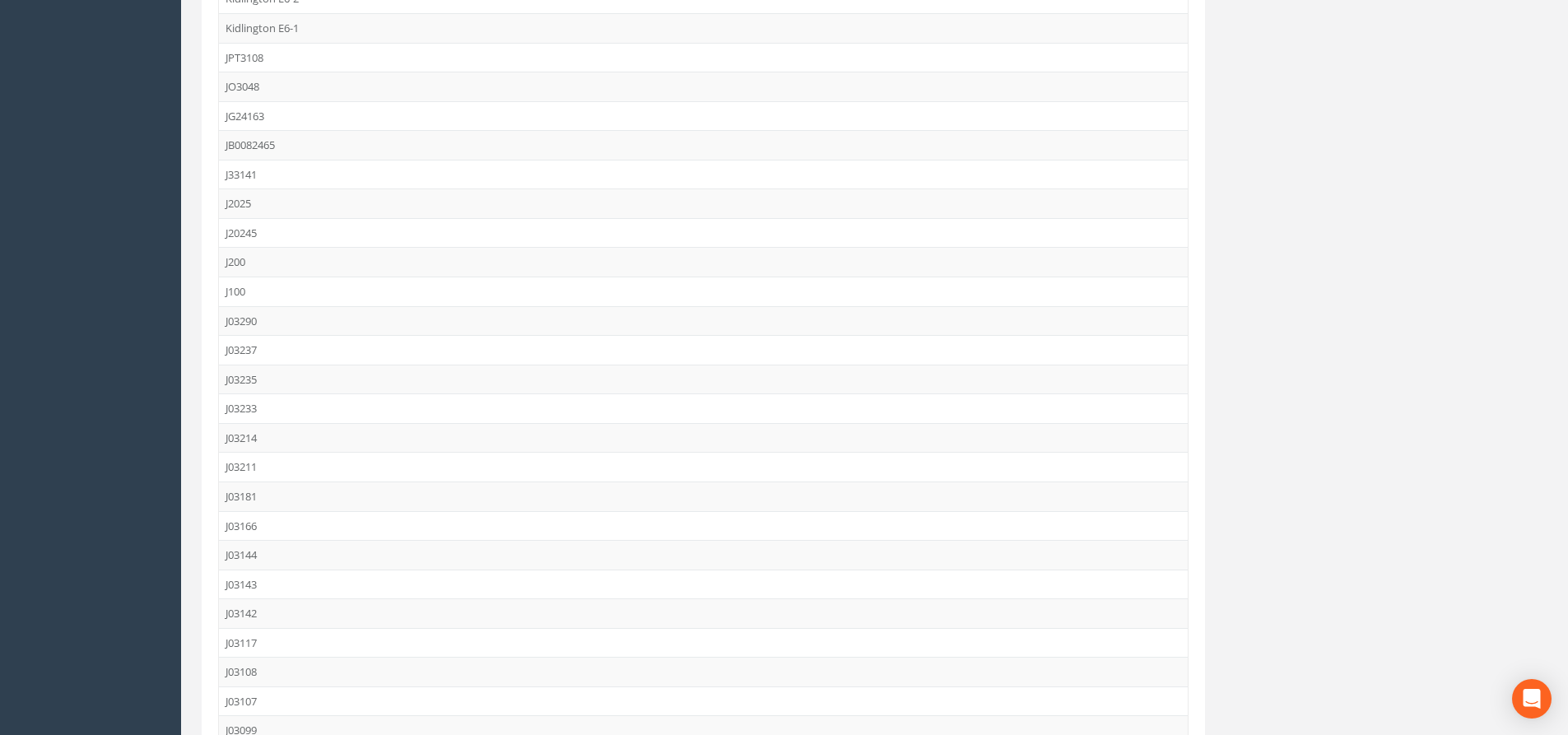
scroll to position [2580, 0]
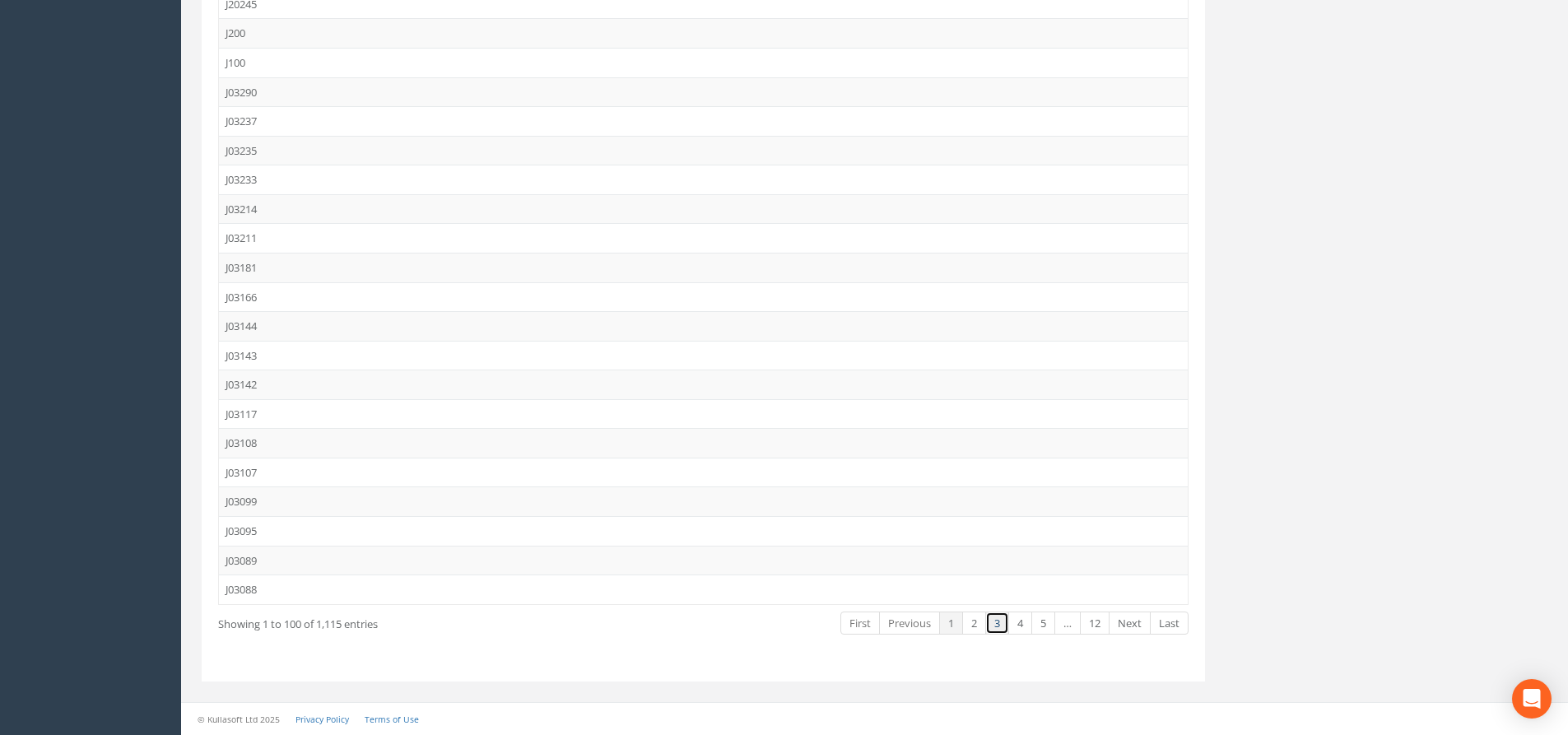
click at [998, 624] on link "3" at bounding box center [997, 624] width 24 height 24
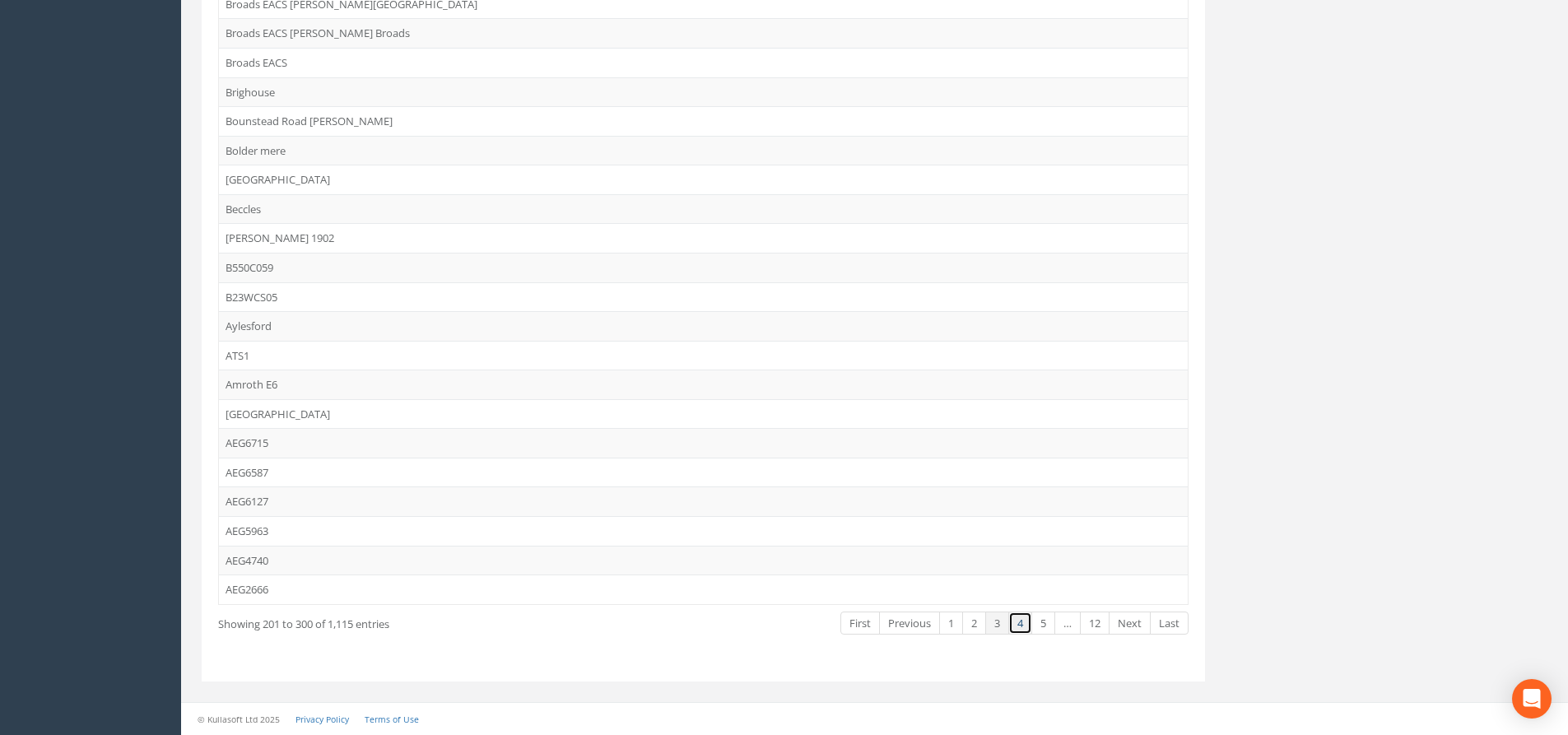
click at [1021, 620] on link "4" at bounding box center [1020, 624] width 24 height 24
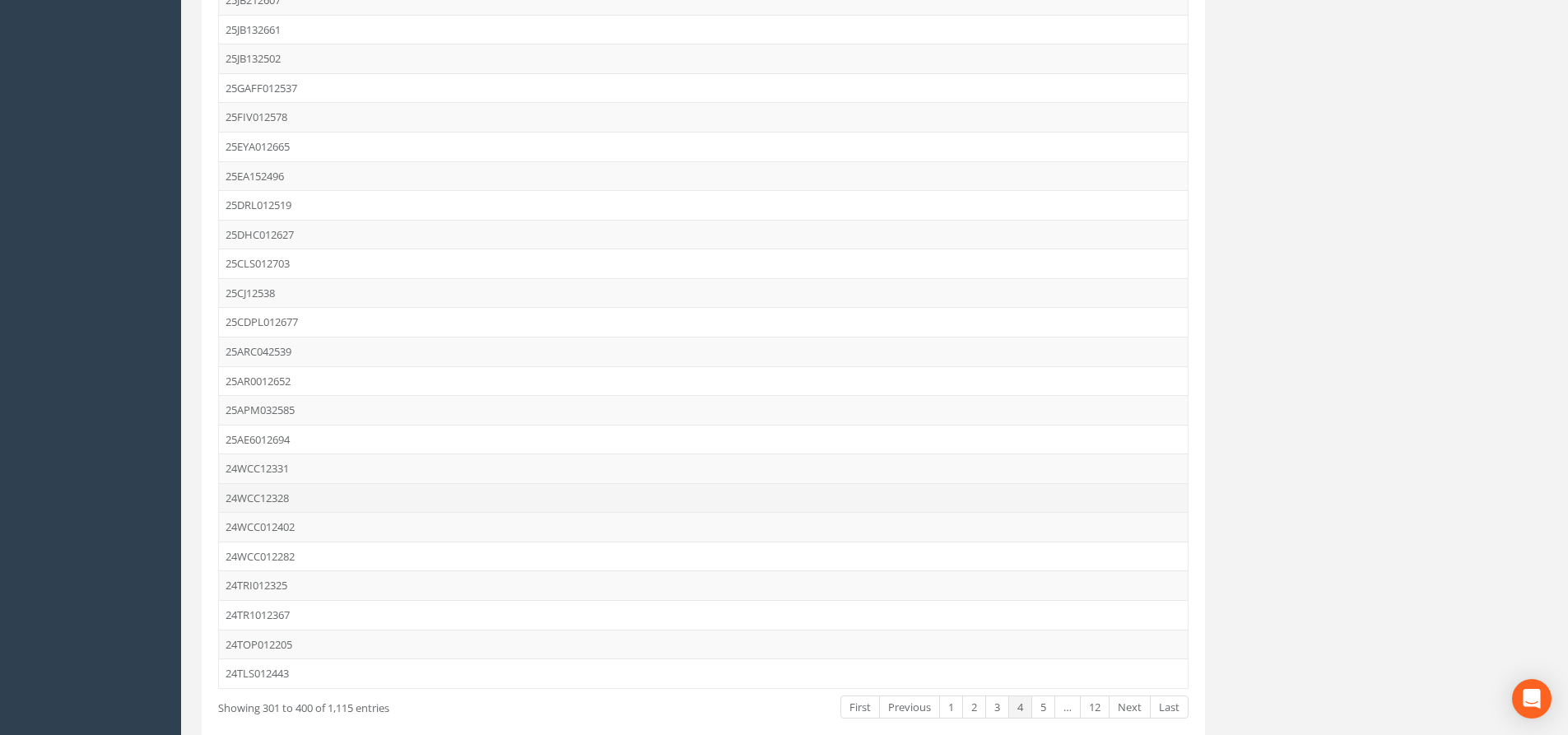
scroll to position [2497, 0]
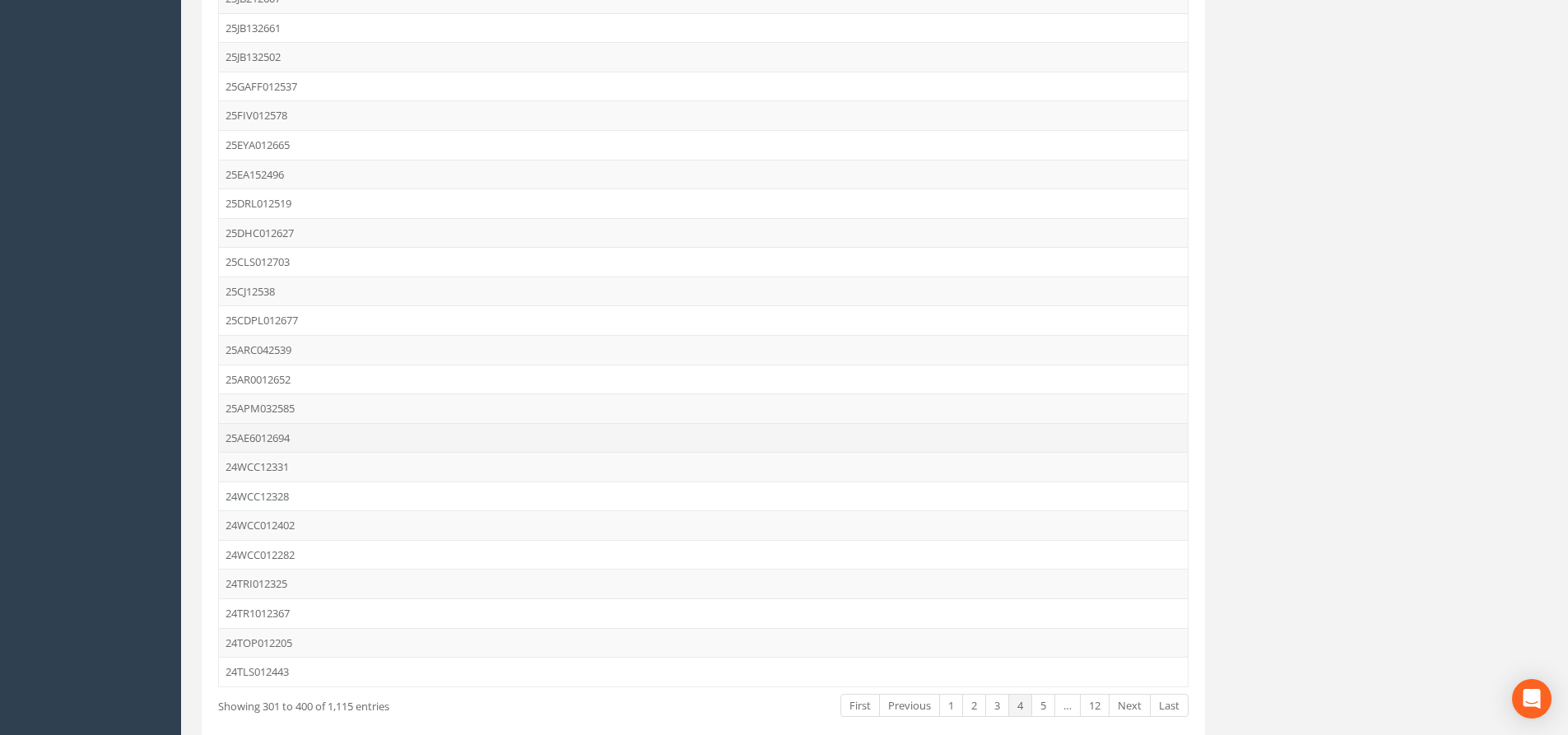
click at [286, 431] on td "25AE6012694" at bounding box center [703, 438] width 969 height 29
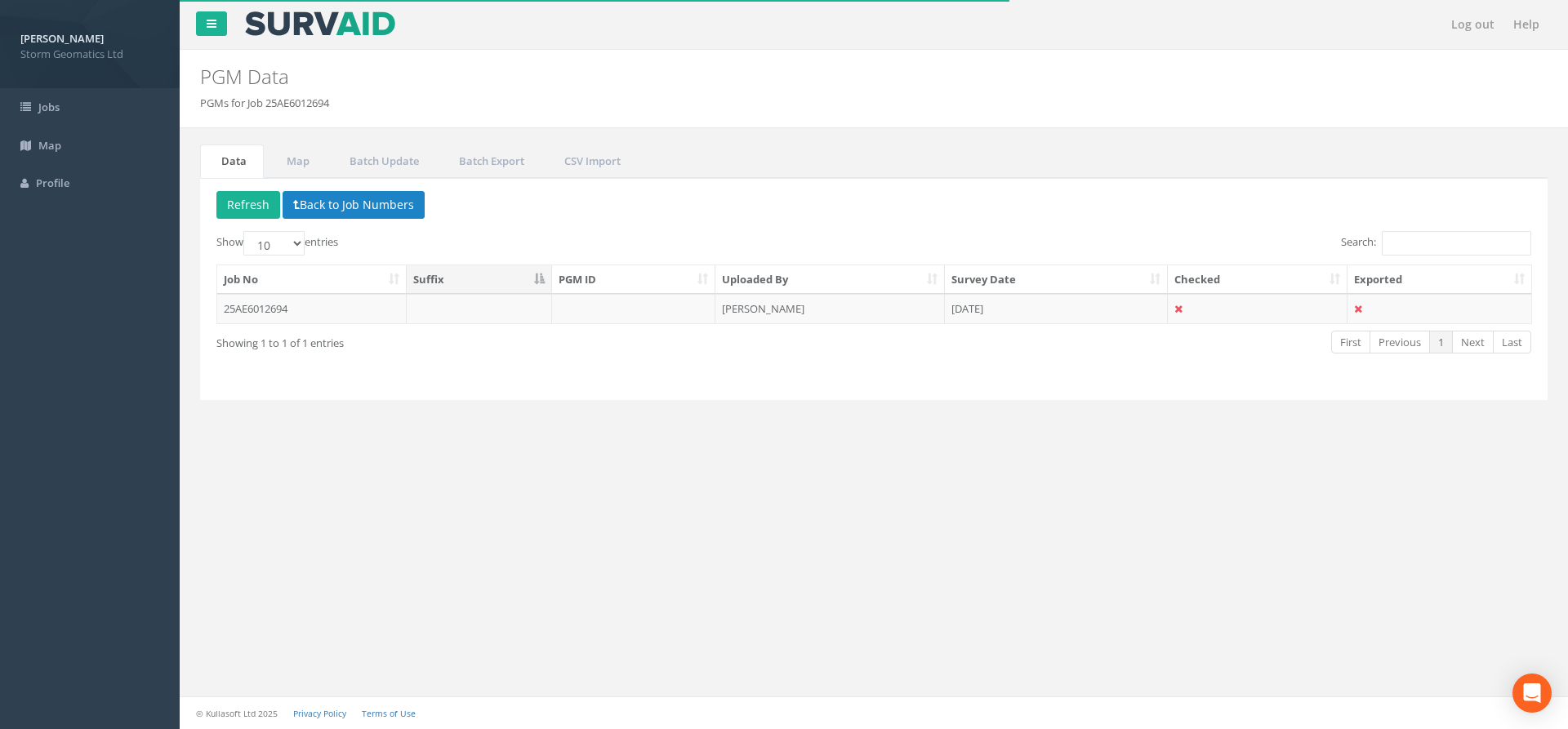
click at [632, 280] on th "PGM ID" at bounding box center [634, 280] width 164 height 29
click at [770, 307] on td "[PERSON_NAME]" at bounding box center [830, 308] width 230 height 29
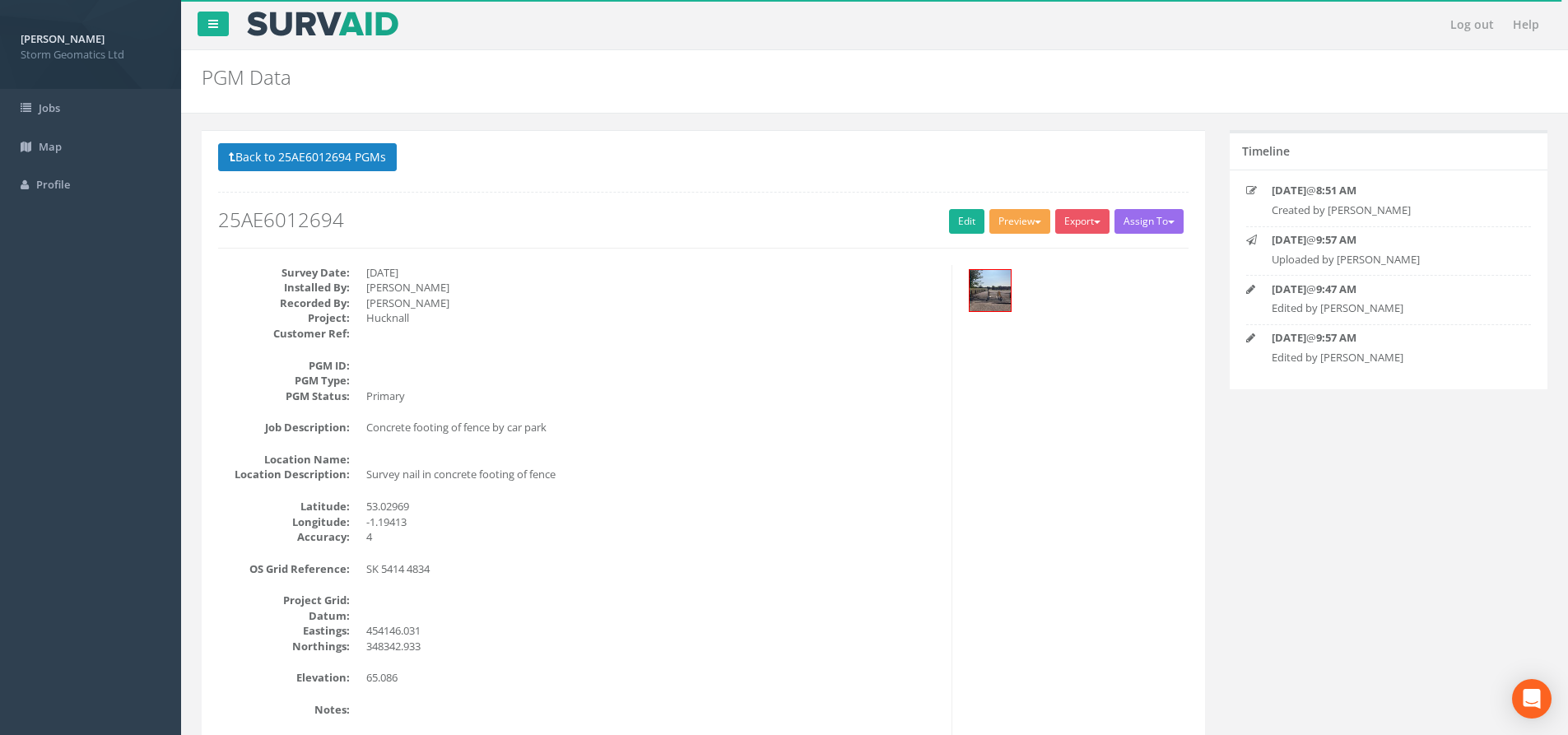
click at [1020, 221] on button "Preview" at bounding box center [1020, 221] width 61 height 24
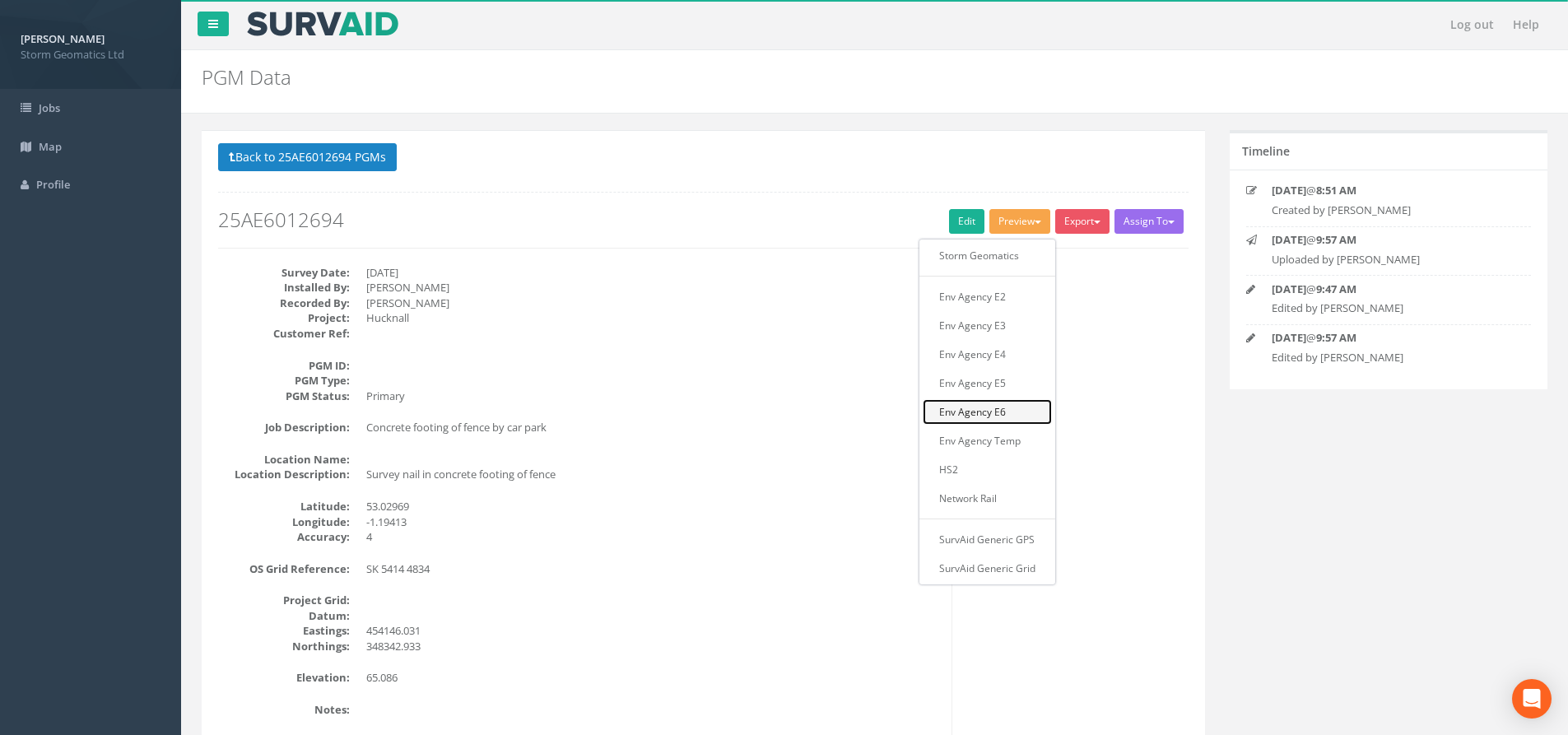
click at [998, 407] on link "Env Agency E6" at bounding box center [987, 412] width 130 height 25
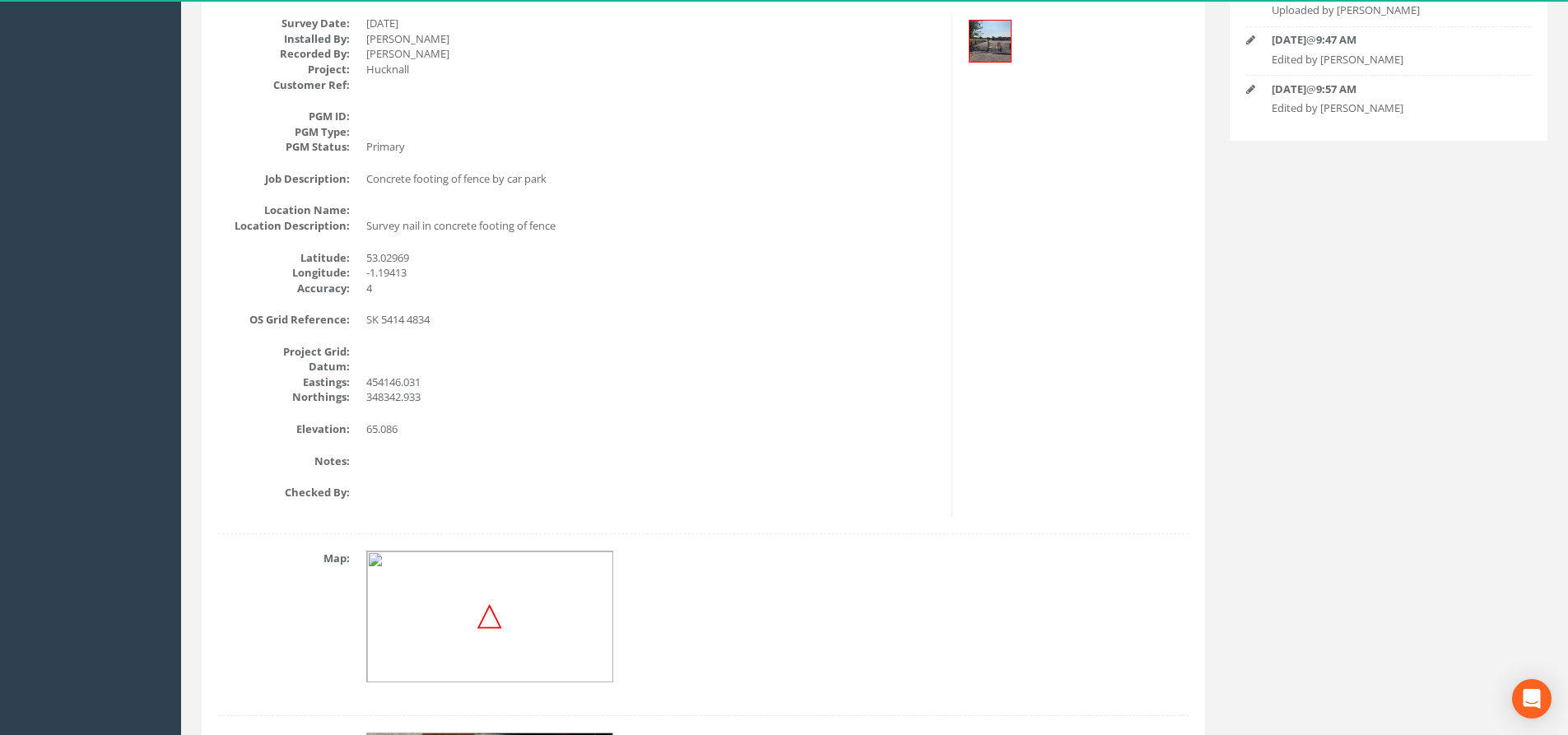
scroll to position [525, 0]
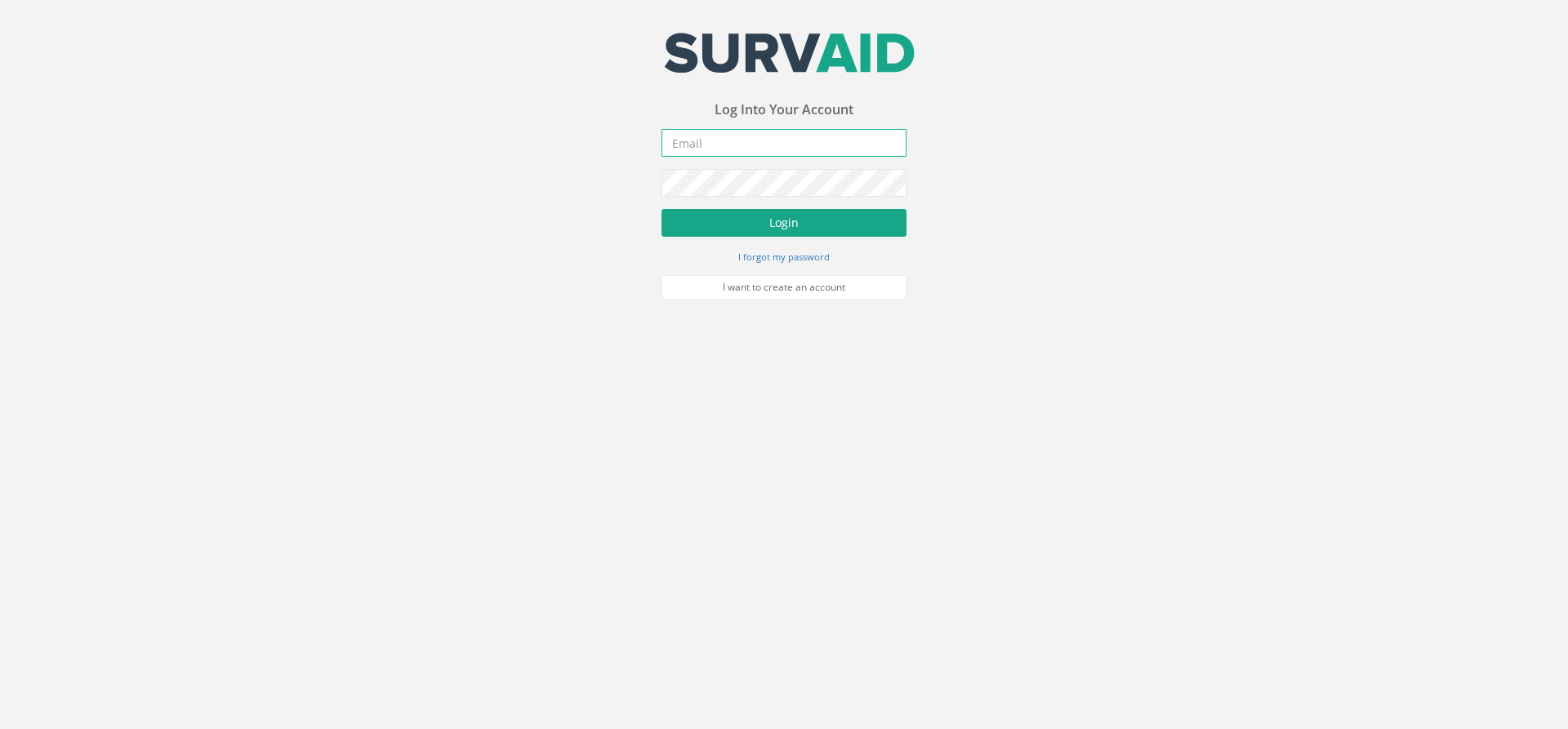
type input "[PERSON_NAME][EMAIL_ADDRESS][PERSON_NAME][DOMAIN_NAME]"
click at [837, 218] on button "Login" at bounding box center [783, 222] width 245 height 28
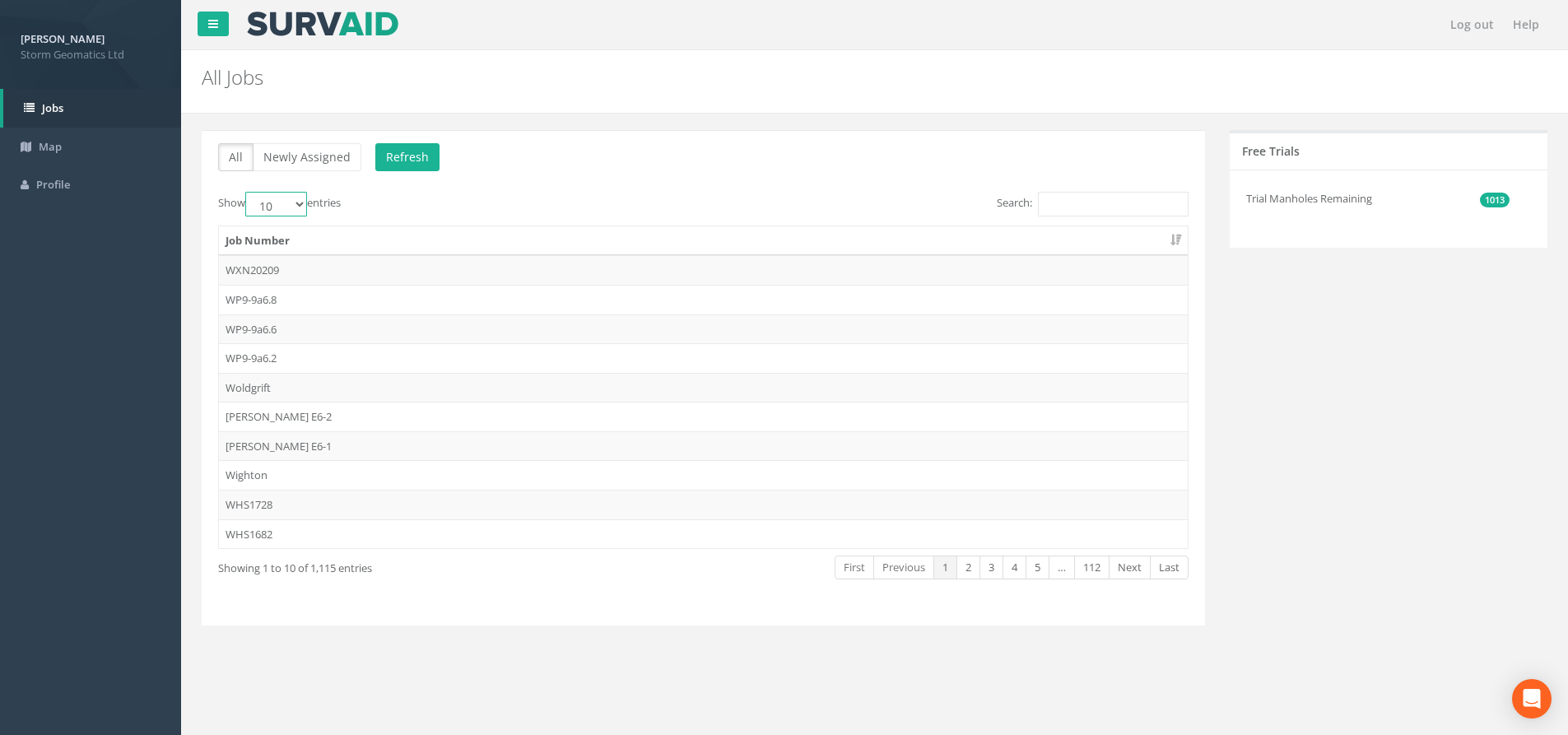
click at [297, 206] on select "10 25 50 100" at bounding box center [275, 204] width 61 height 24
select select "100"
click at [247, 192] on select "10 25 50 100" at bounding box center [275, 204] width 61 height 24
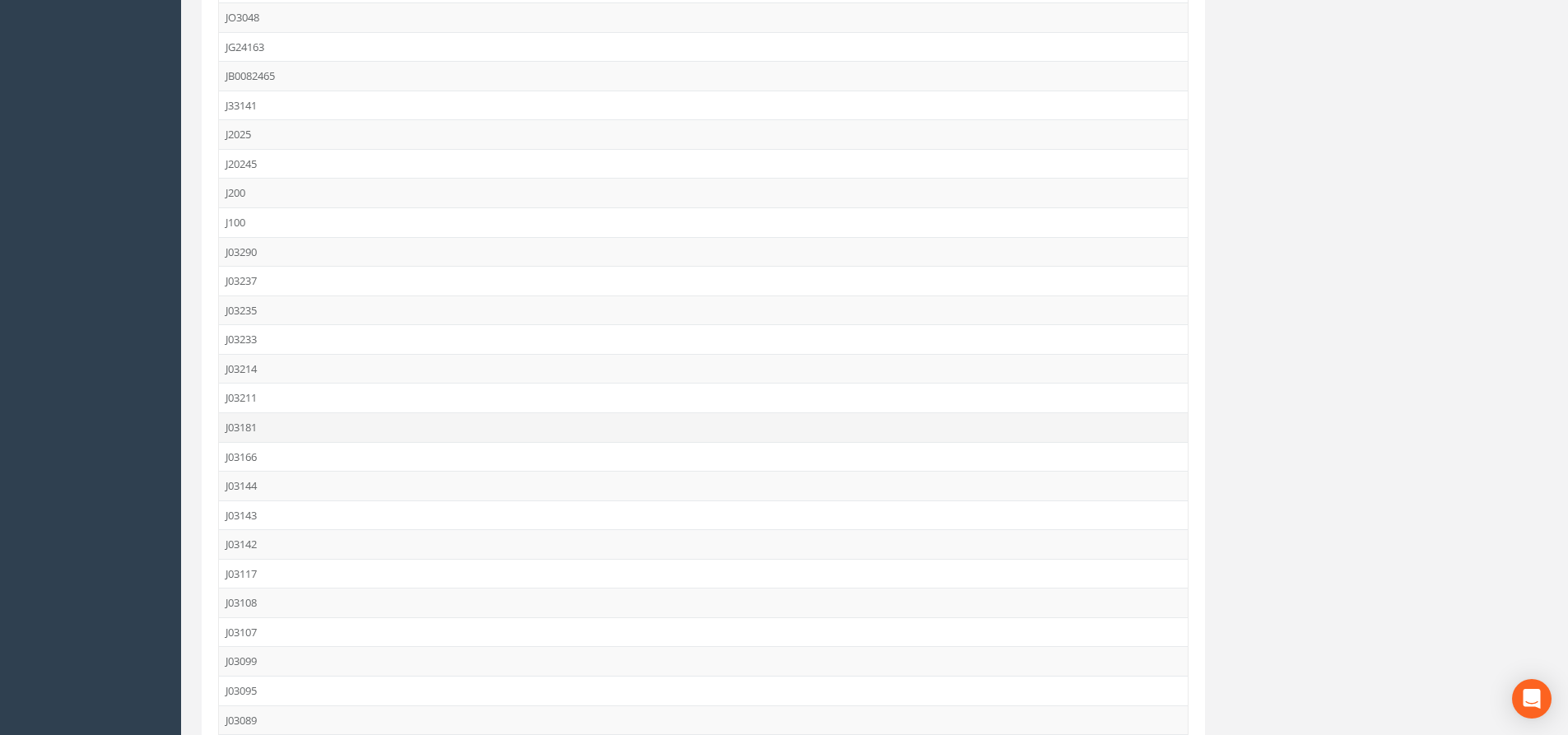
scroll to position [2580, 0]
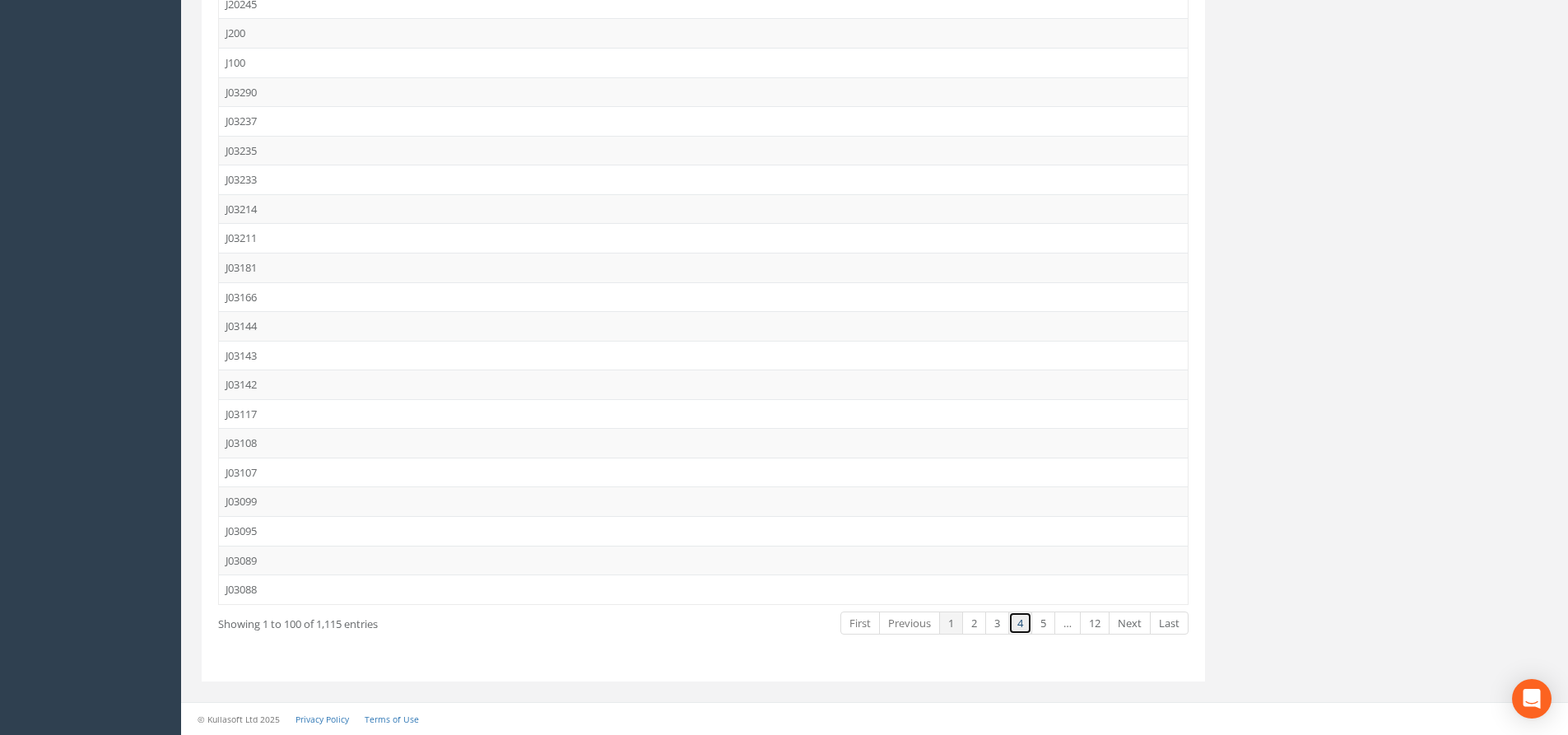
click at [1013, 620] on link "4" at bounding box center [1020, 624] width 24 height 24
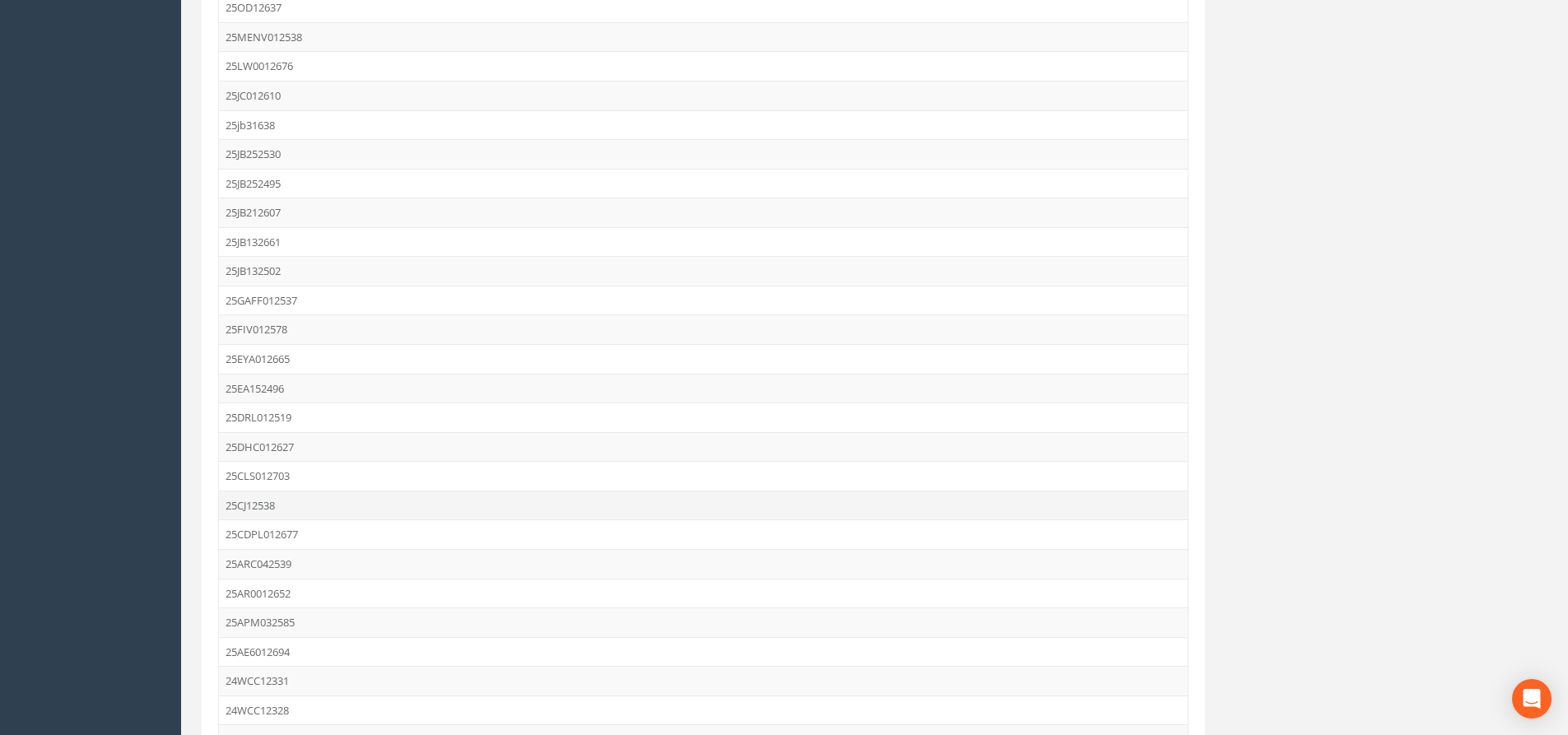
scroll to position [2333, 0]
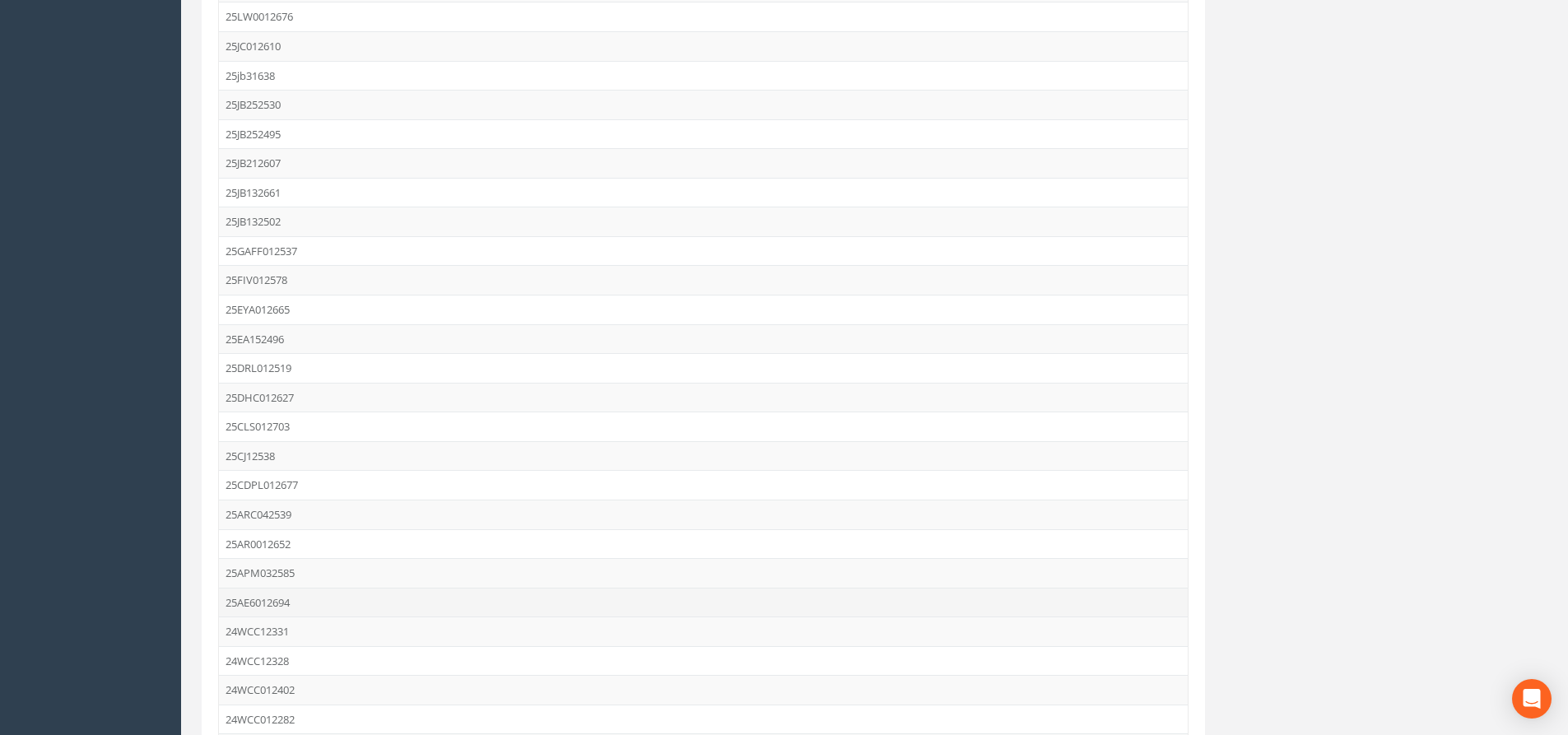
click at [289, 599] on td "25AE6012694" at bounding box center [703, 602] width 969 height 29
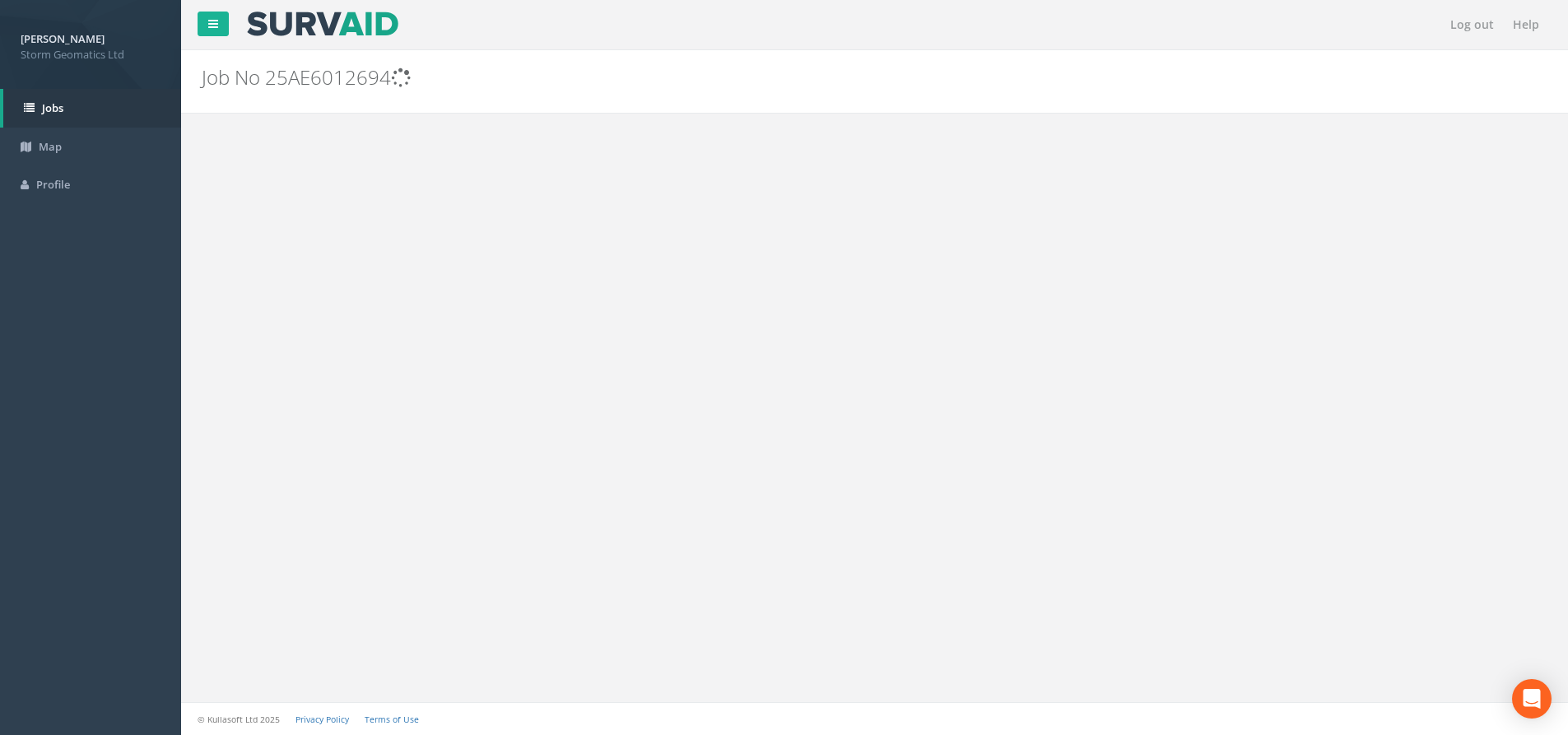
scroll to position [0, 0]
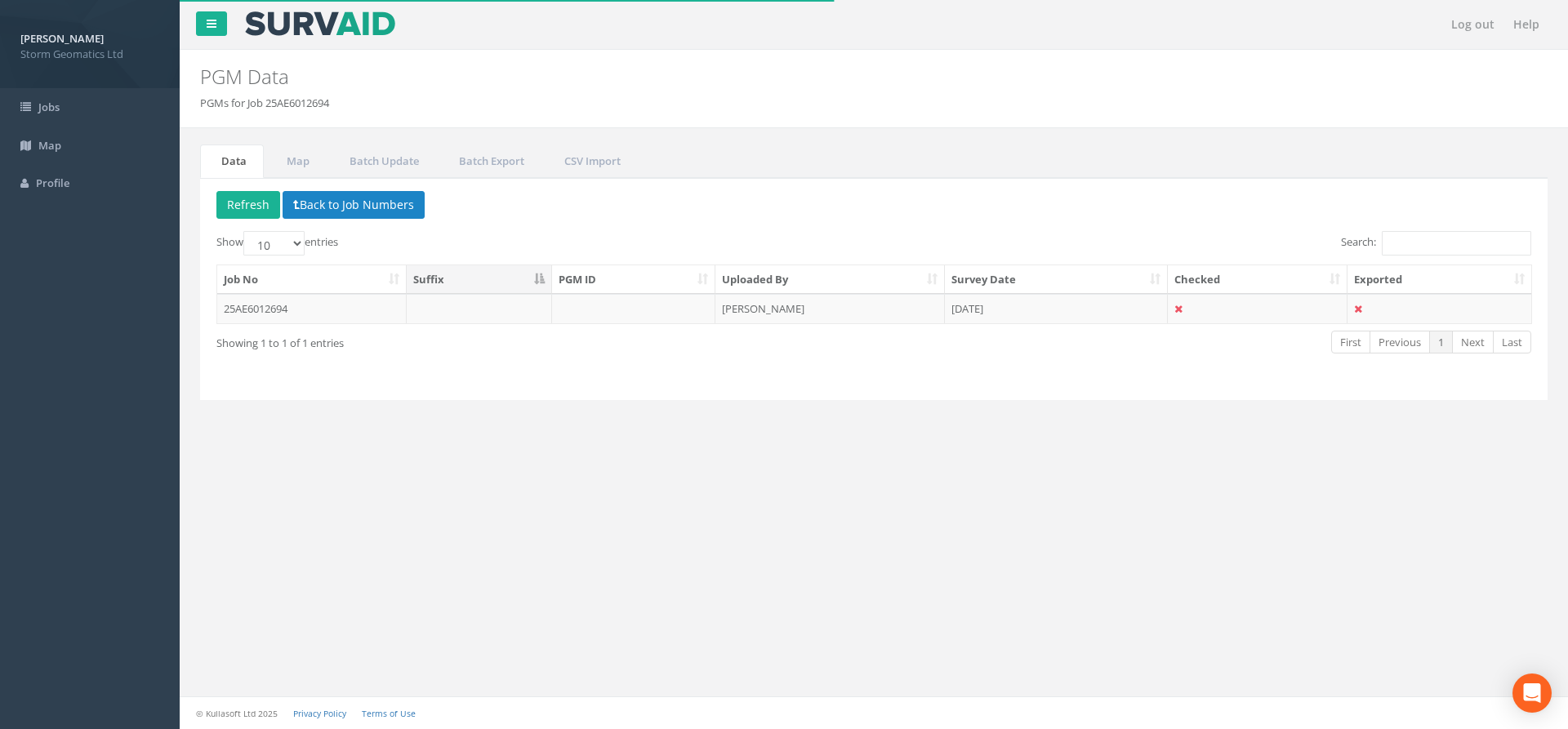
click at [841, 291] on th "Uploaded By" at bounding box center [830, 280] width 230 height 29
click at [847, 279] on th "Uploaded By" at bounding box center [830, 280] width 230 height 29
click at [973, 280] on th "Survey Date" at bounding box center [1057, 280] width 224 height 29
click at [905, 274] on th "Uploaded By" at bounding box center [830, 280] width 230 height 29
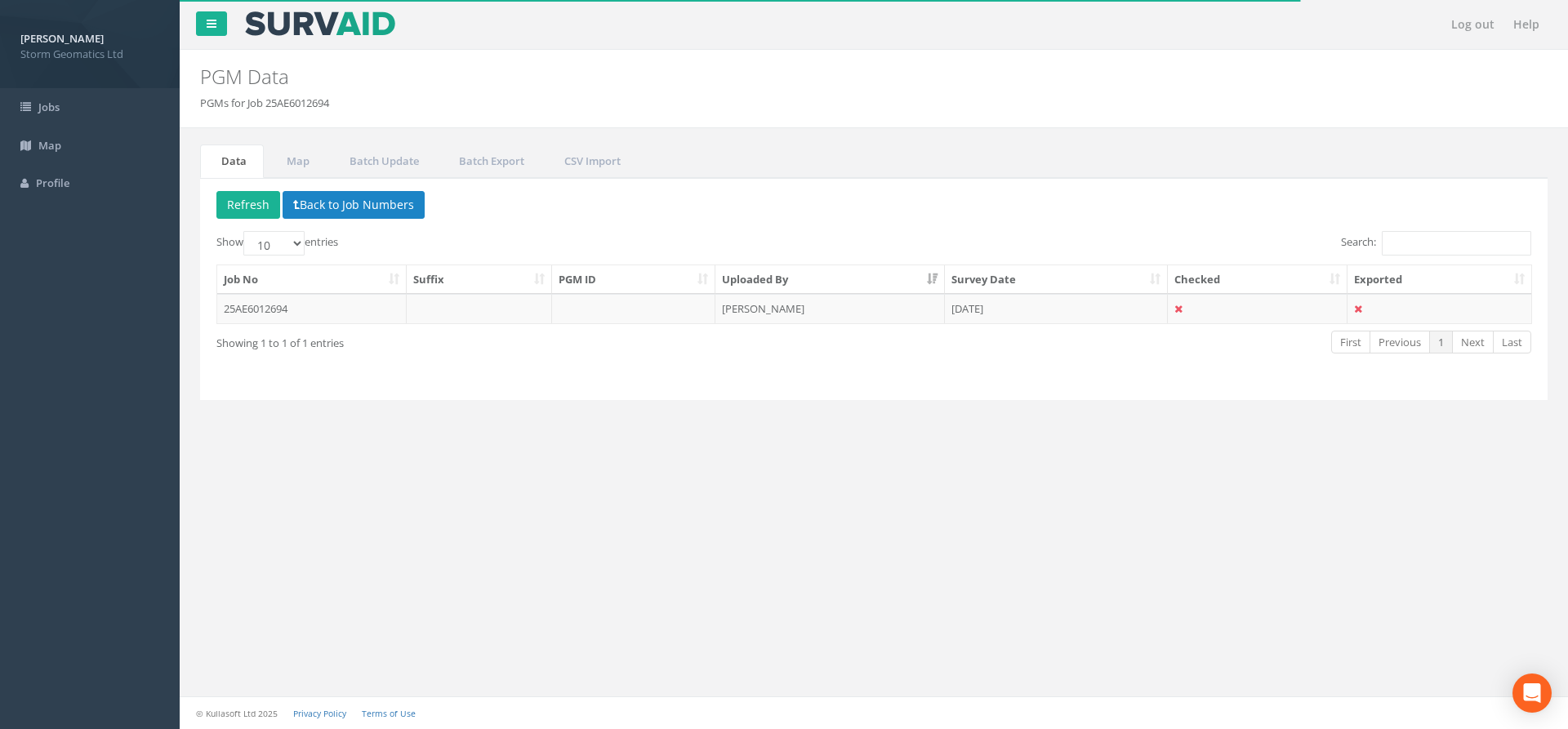
click at [879, 300] on td "[PERSON_NAME]" at bounding box center [830, 308] width 230 height 29
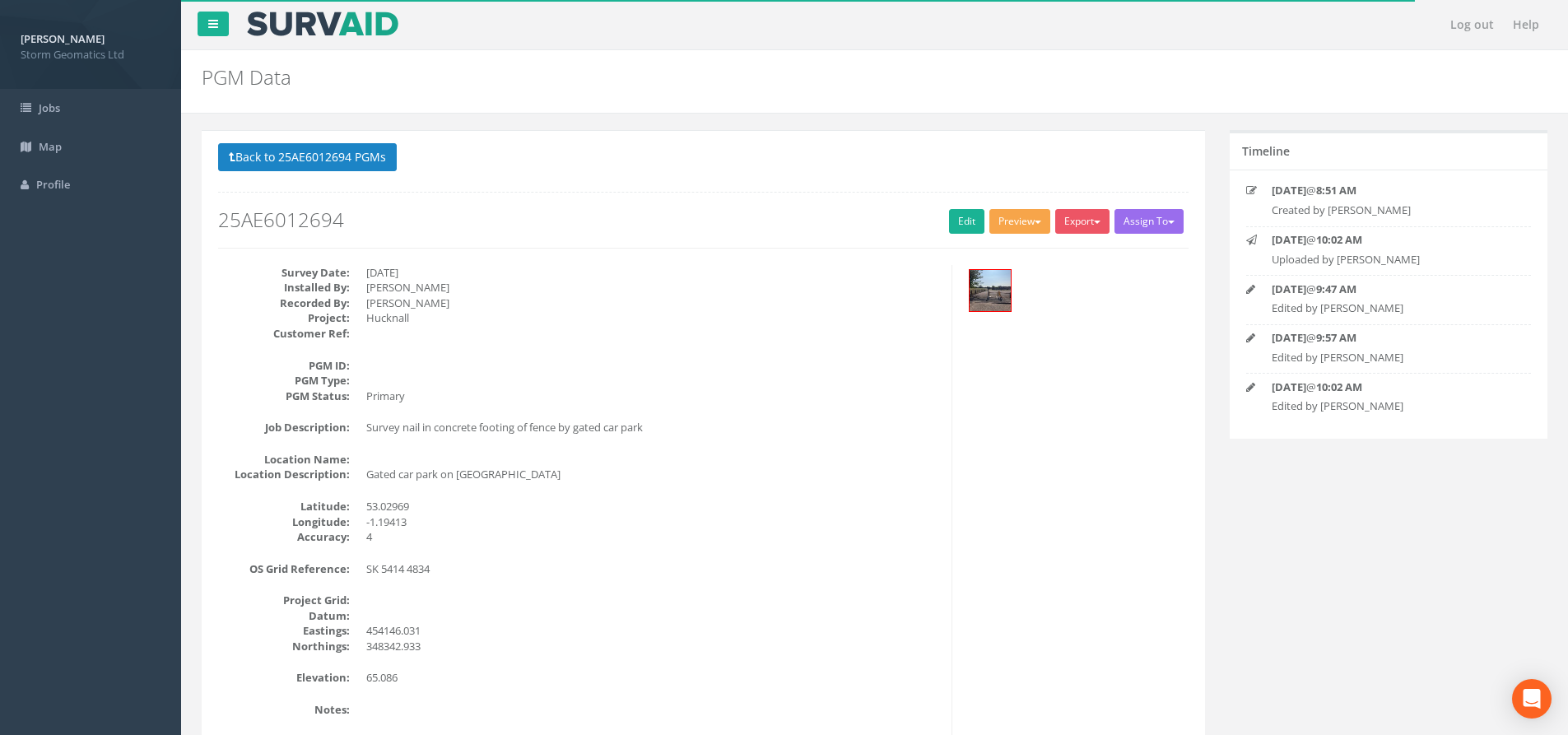
click at [1024, 226] on button "Preview" at bounding box center [1020, 221] width 61 height 24
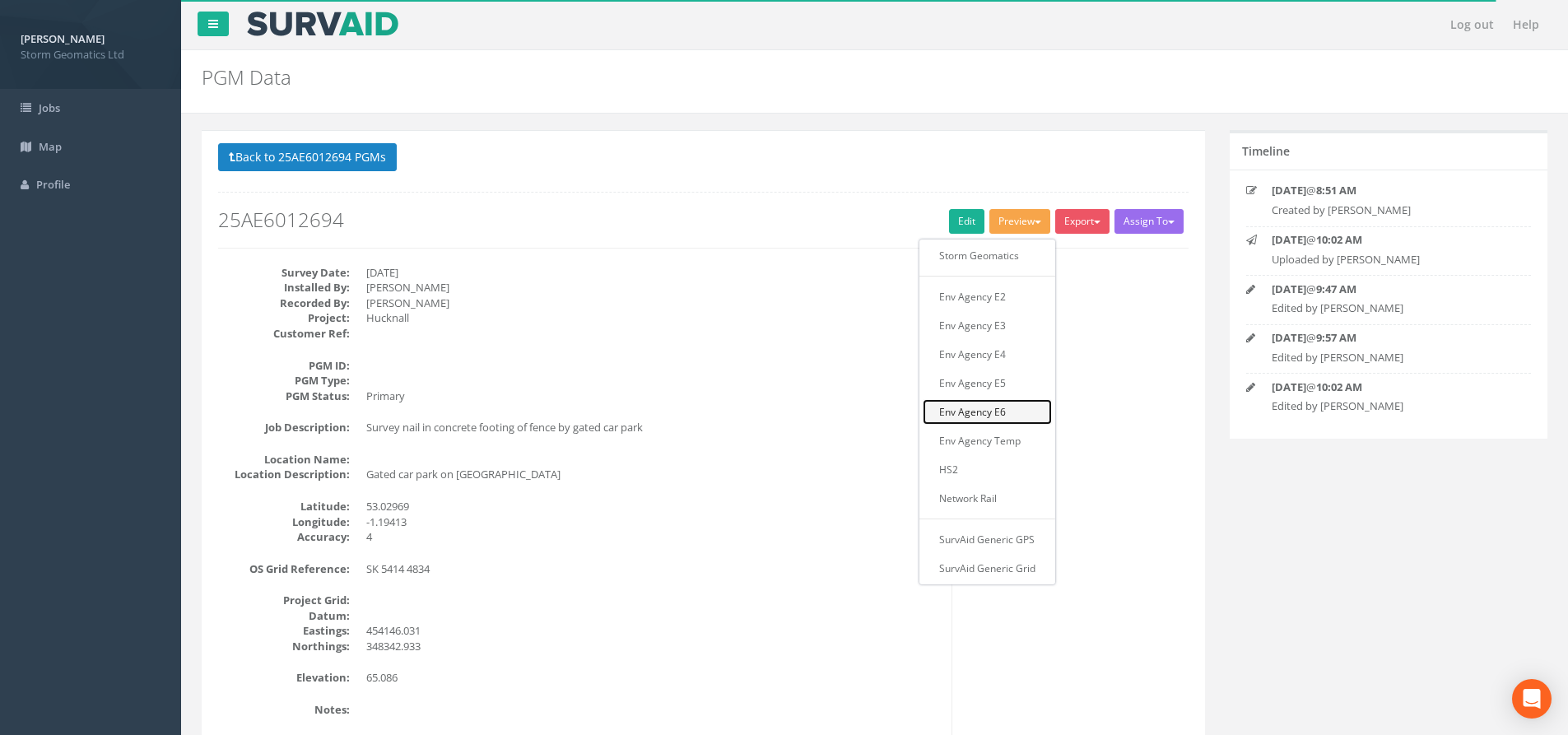
click at [997, 405] on link "Env Agency E6" at bounding box center [987, 412] width 130 height 25
